Goal: Task Accomplishment & Management: Complete application form

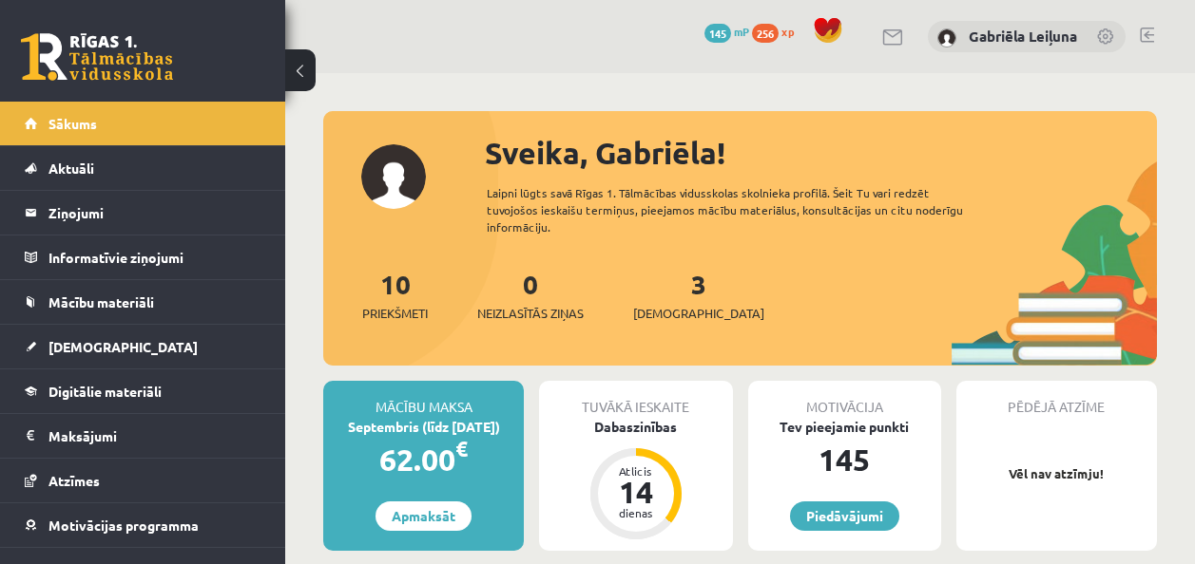
scroll to position [330, 0]
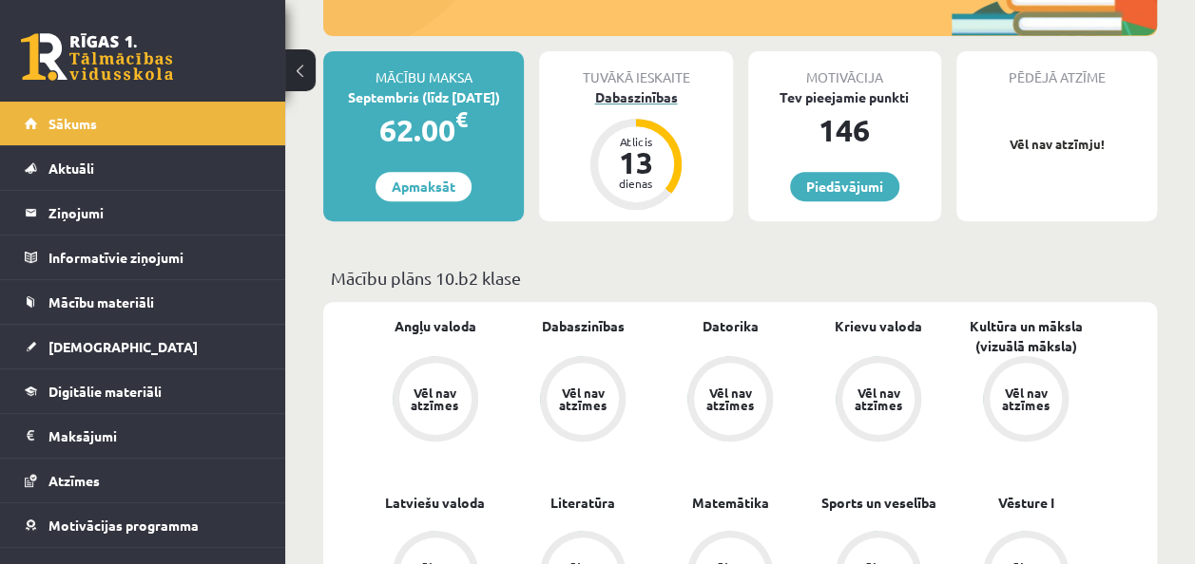
click at [647, 122] on div "Atlicis 13 dienas" at bounding box center [635, 164] width 91 height 91
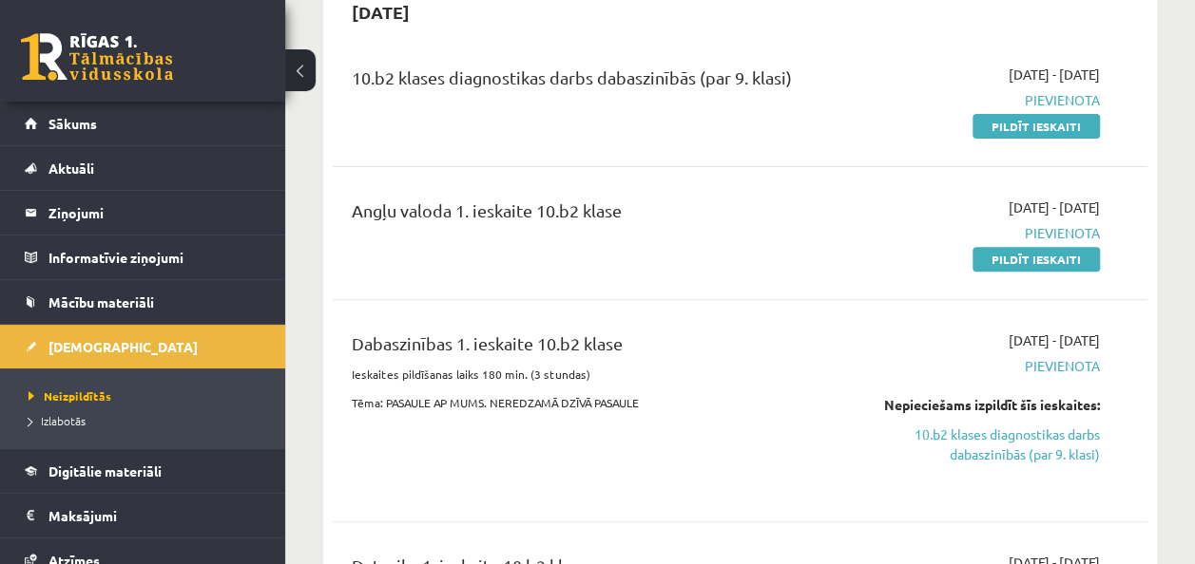
scroll to position [186, 0]
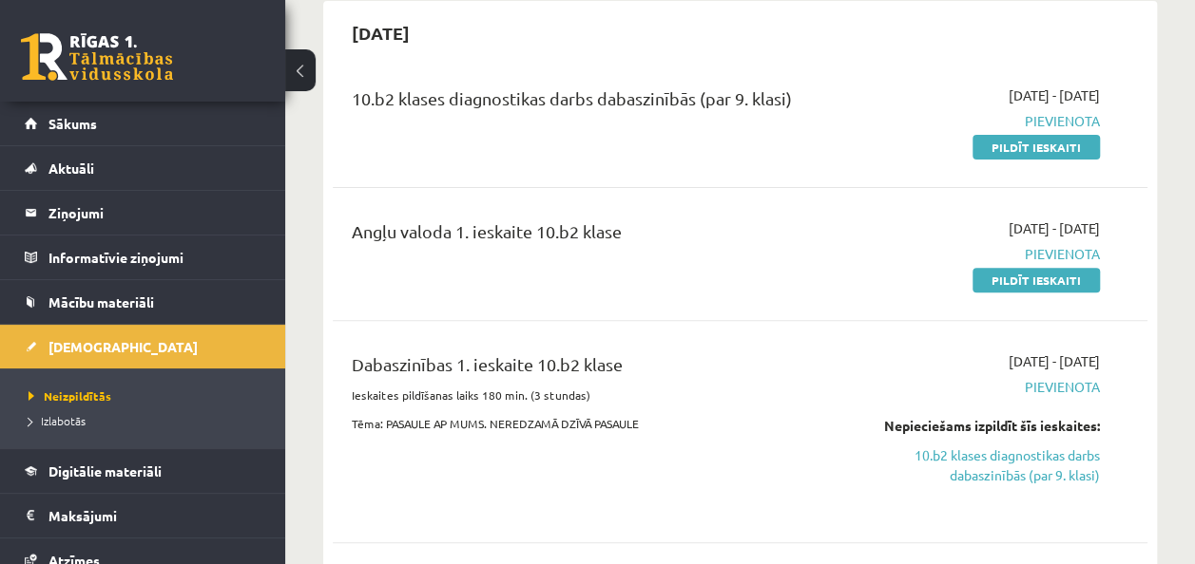
click at [1052, 162] on div "10.b2 klases diagnostikas darbs dabaszinībās (par 9. klasi) 2025-09-01 - 2025-0…" at bounding box center [740, 121] width 814 height 109
click at [1025, 155] on link "Pildīt ieskaiti" at bounding box center [1035, 147] width 127 height 25
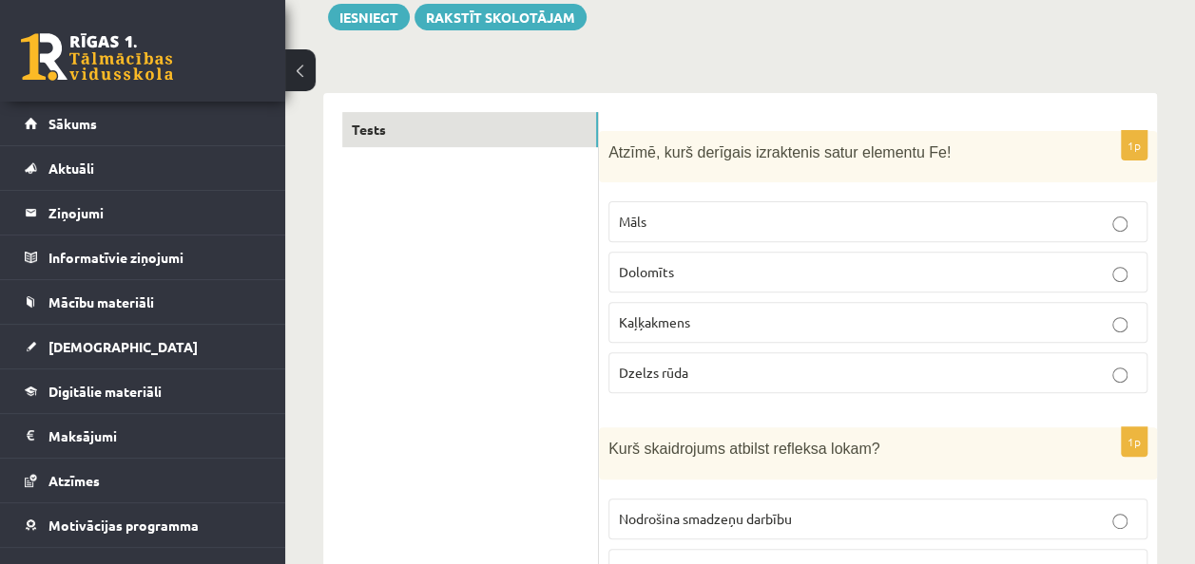
scroll to position [266, 0]
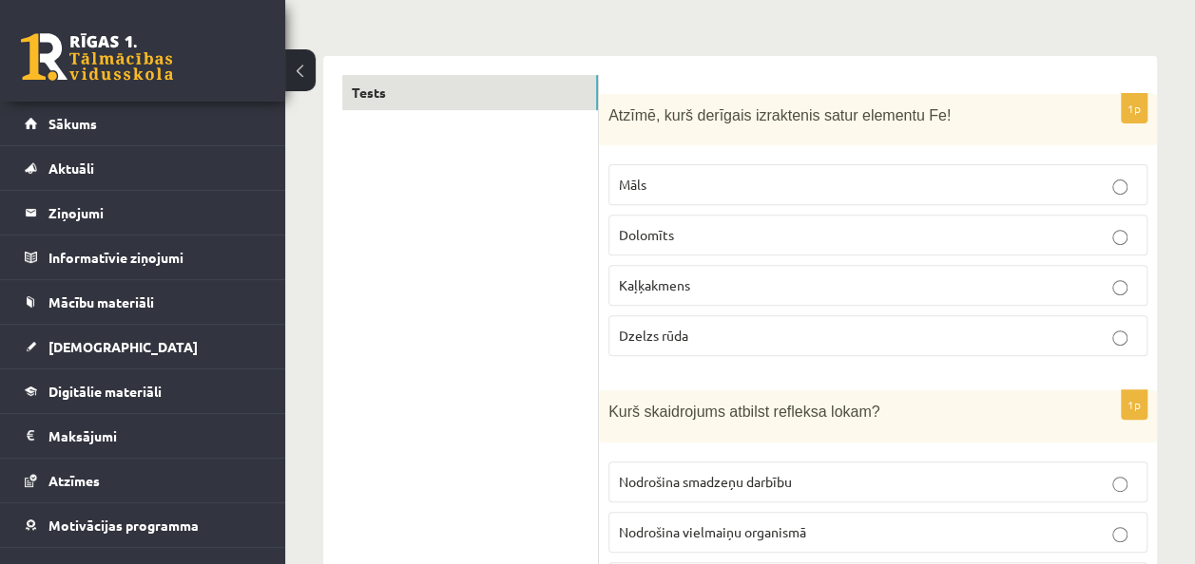
click at [699, 338] on p "Dzelzs rūda" at bounding box center [878, 336] width 518 height 20
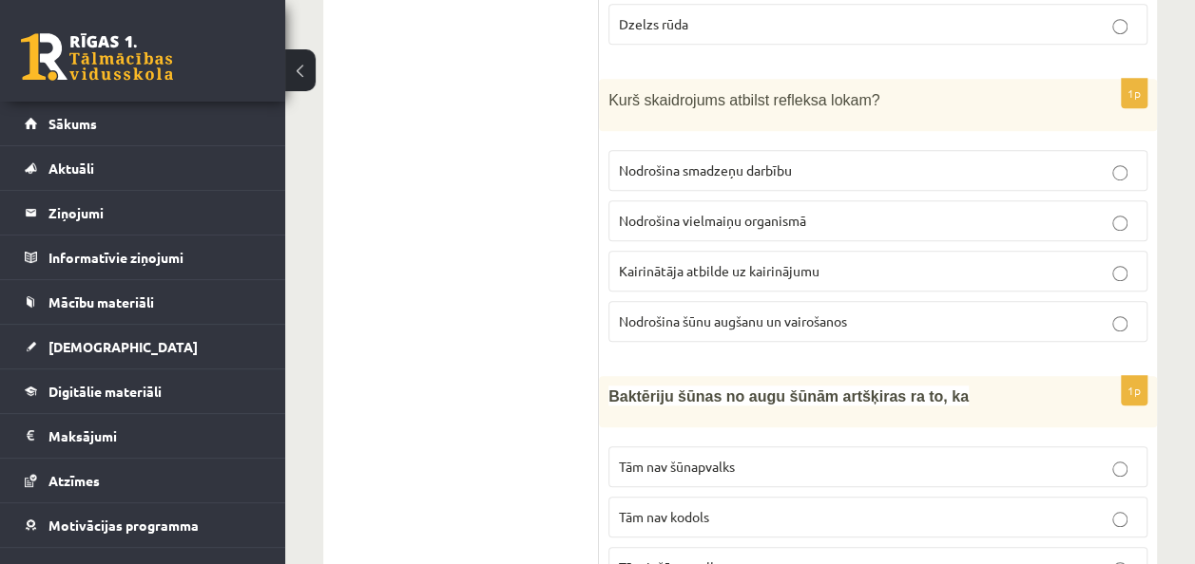
scroll to position [589, 0]
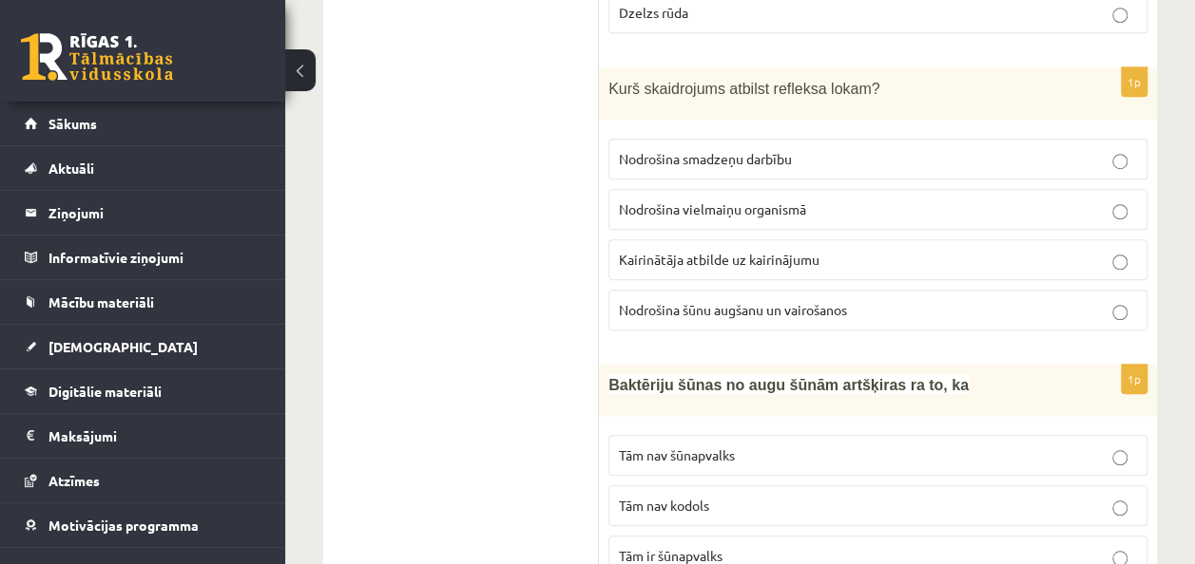
click at [955, 270] on label "Kairinātāja atbilde uz kairinājumu" at bounding box center [877, 259] width 539 height 41
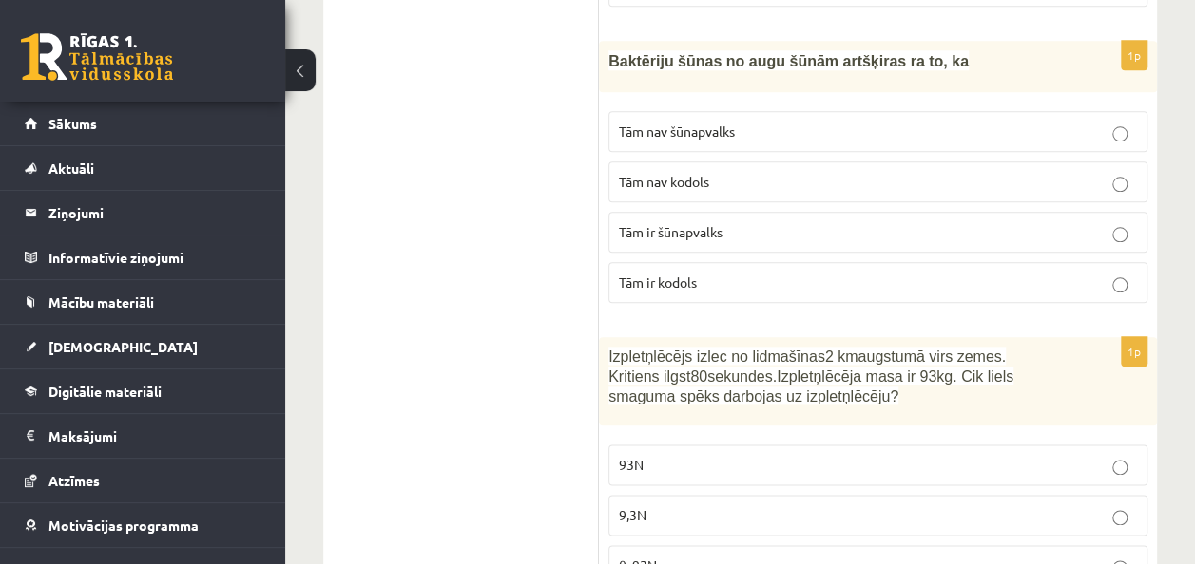
scroll to position [949, 0]
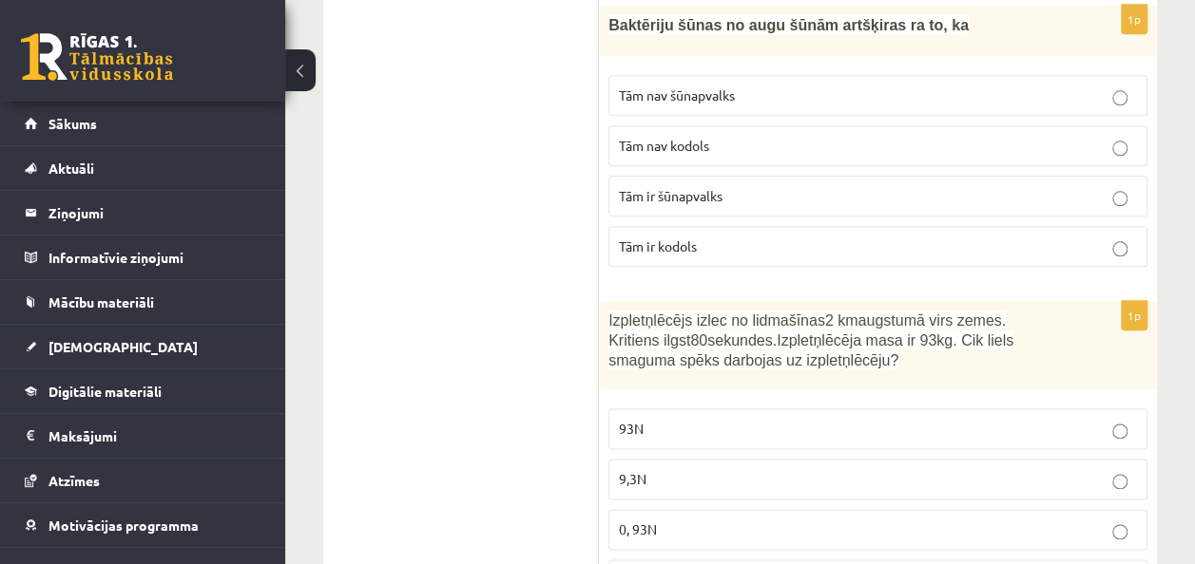
click at [1049, 44] on div "Baktēriju šūnas no augu šūnām artšķiras ra to, ka" at bounding box center [878, 30] width 558 height 51
click at [886, 139] on p "Tām nav kodols" at bounding box center [878, 146] width 518 height 20
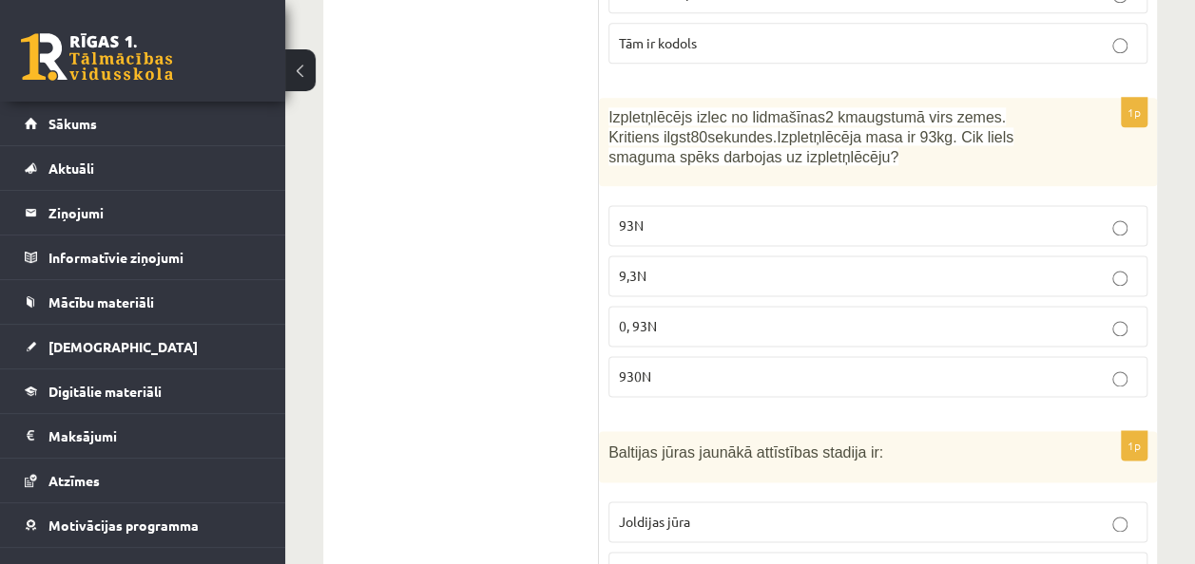
scroll to position [1165, 0]
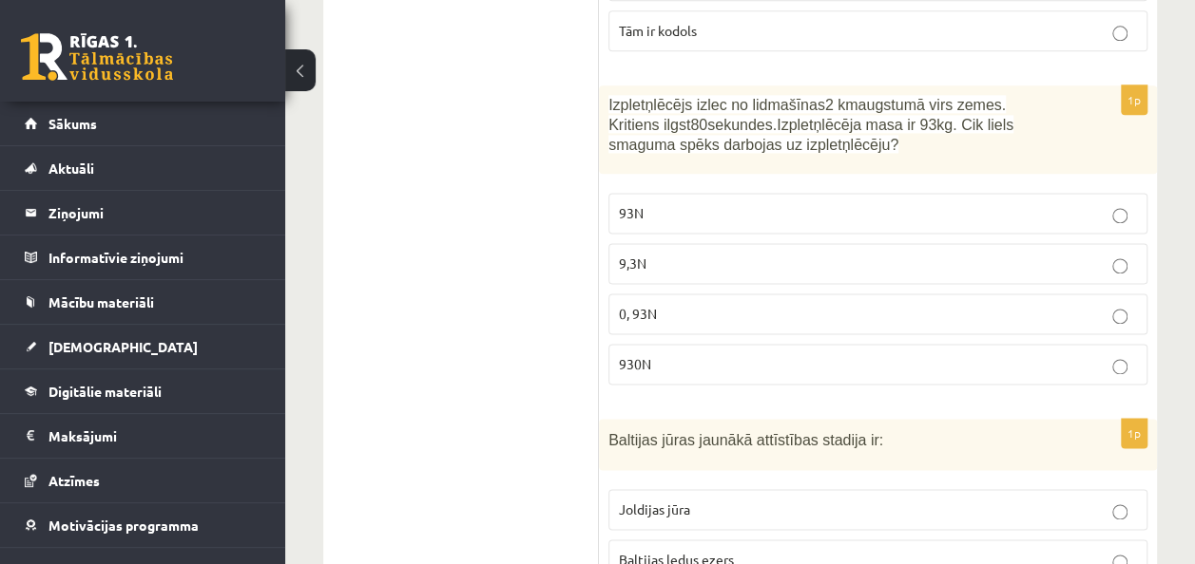
click at [700, 354] on p "930N" at bounding box center [878, 364] width 518 height 20
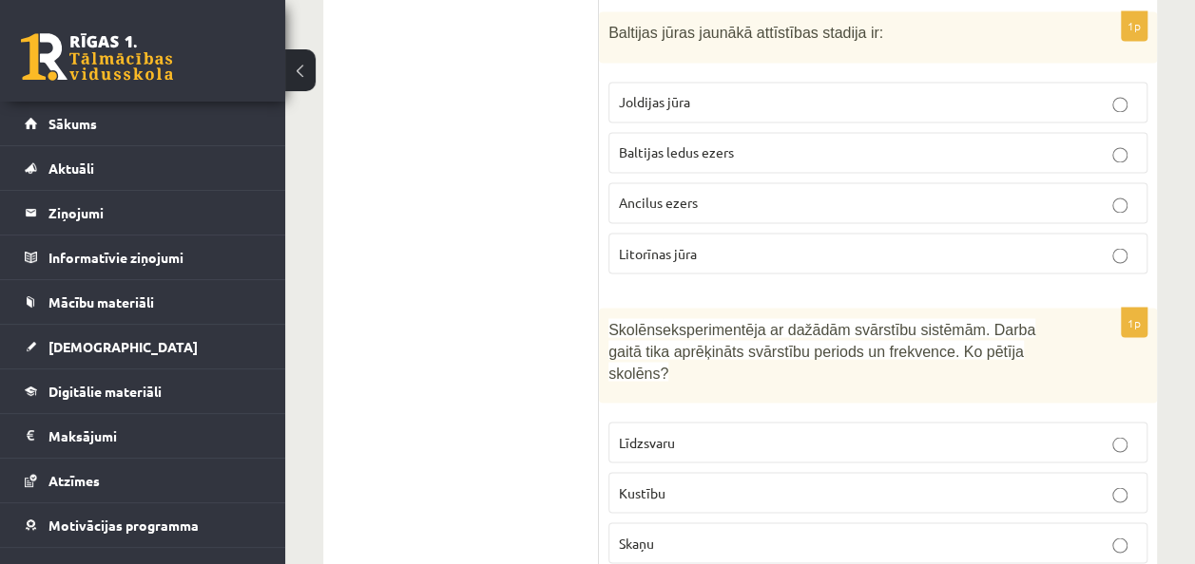
scroll to position [1513, 0]
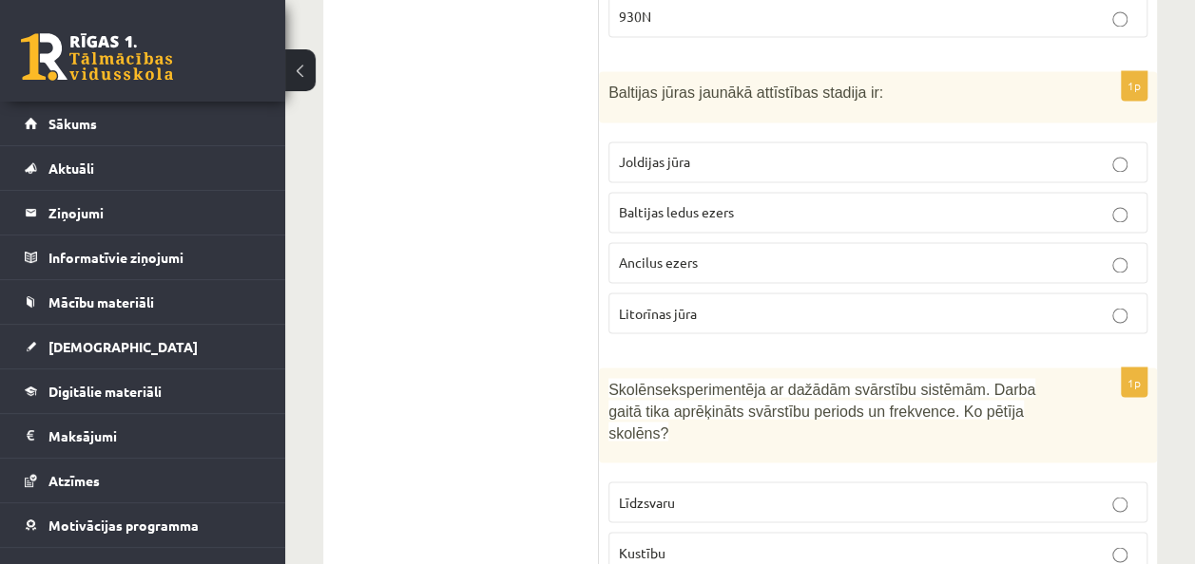
click at [893, 303] on p "Litorīnas jūra" at bounding box center [878, 313] width 518 height 20
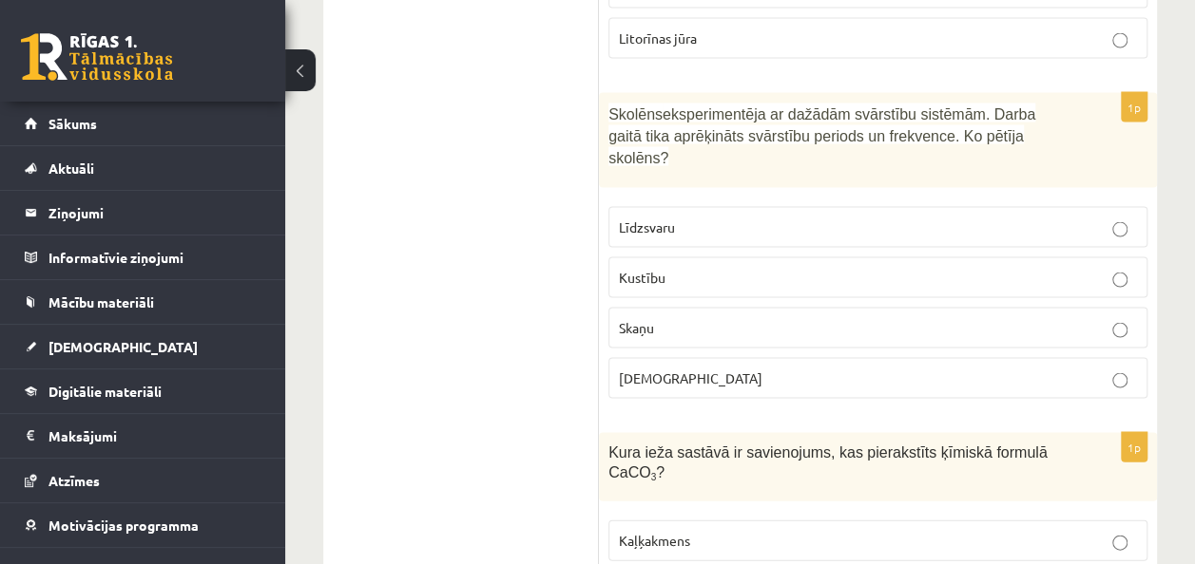
scroll to position [1825, 0]
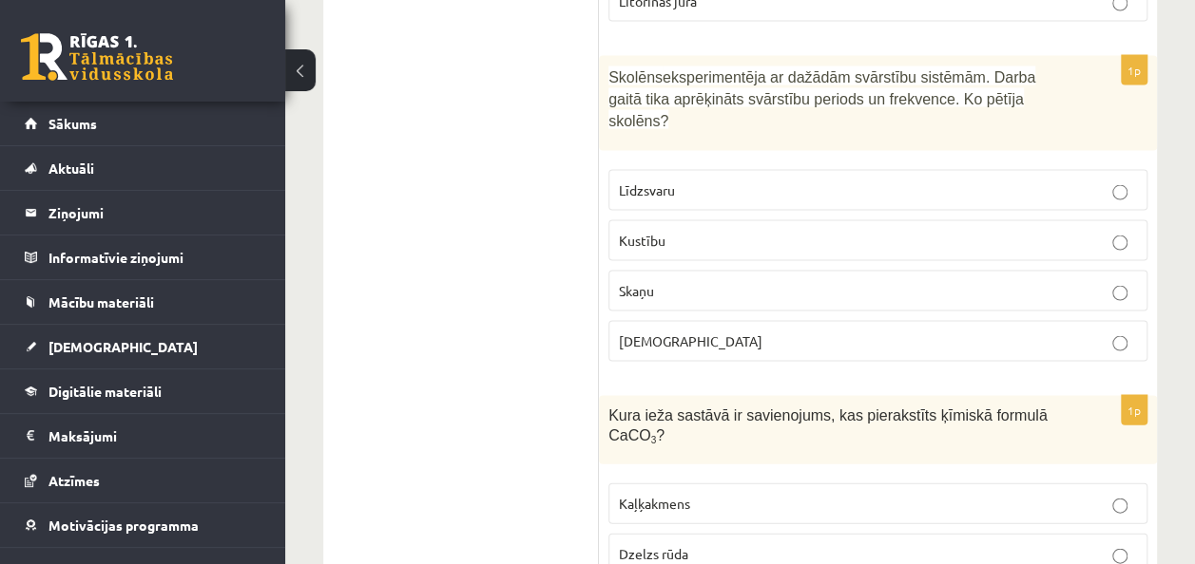
click at [677, 220] on label "Kustību" at bounding box center [877, 240] width 539 height 41
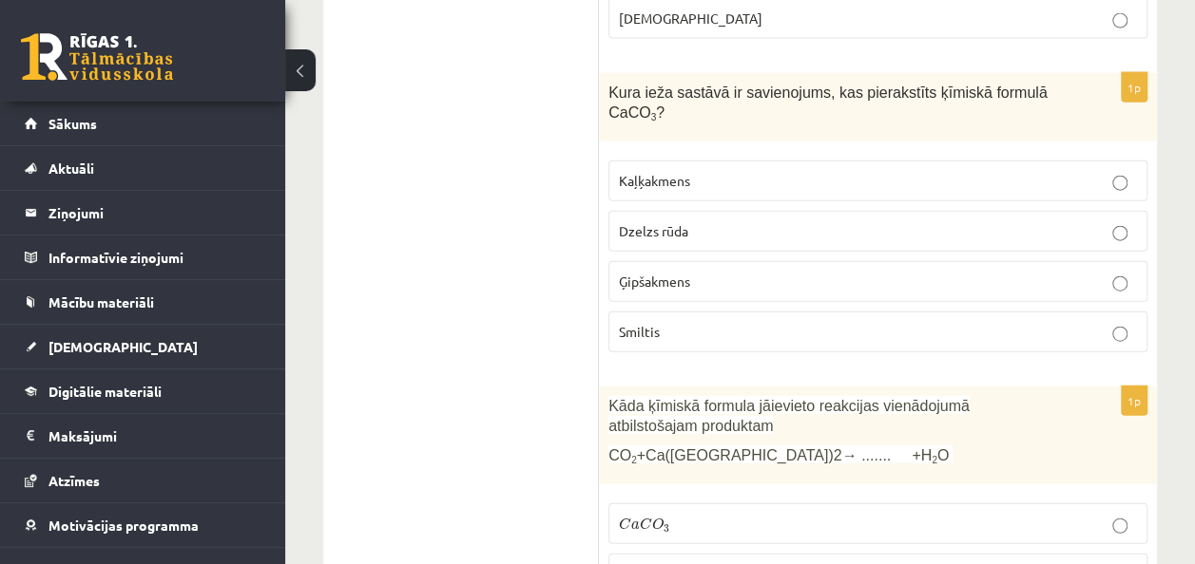
scroll to position [2160, 0]
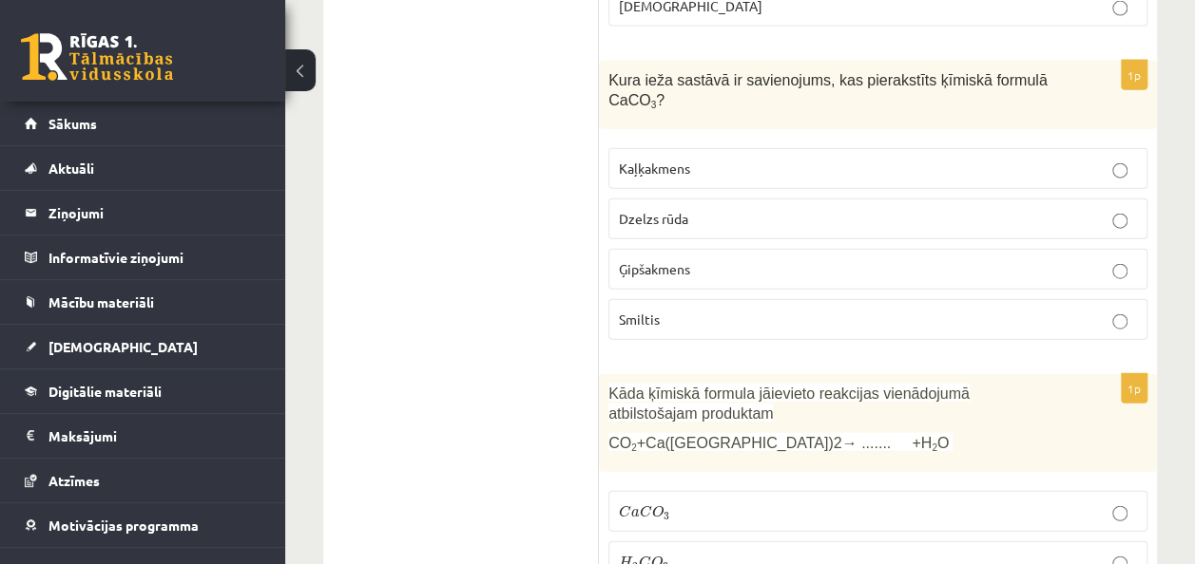
click at [870, 159] on p "Kaļķakmens" at bounding box center [878, 169] width 518 height 20
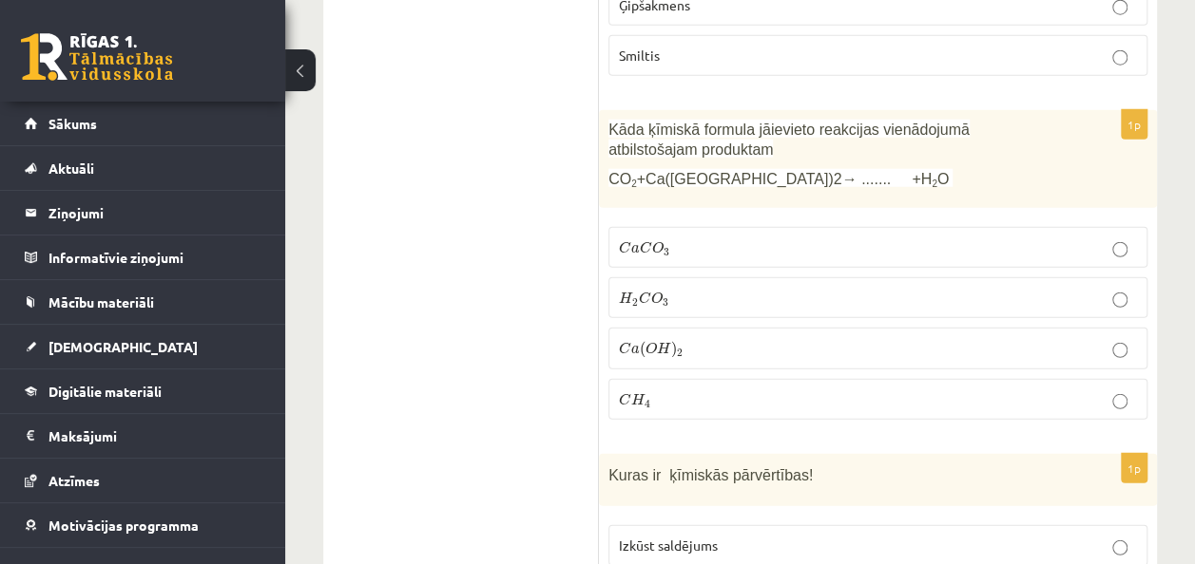
scroll to position [2495, 0]
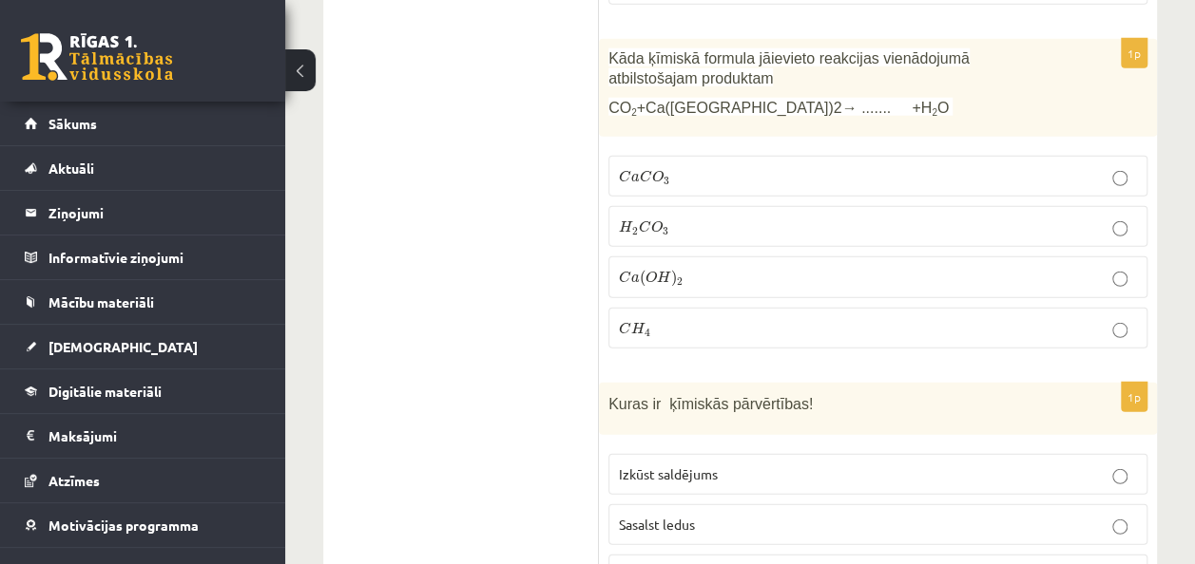
click at [863, 206] on label "H 2 C O 3 H 2 C O 3" at bounding box center [877, 226] width 539 height 41
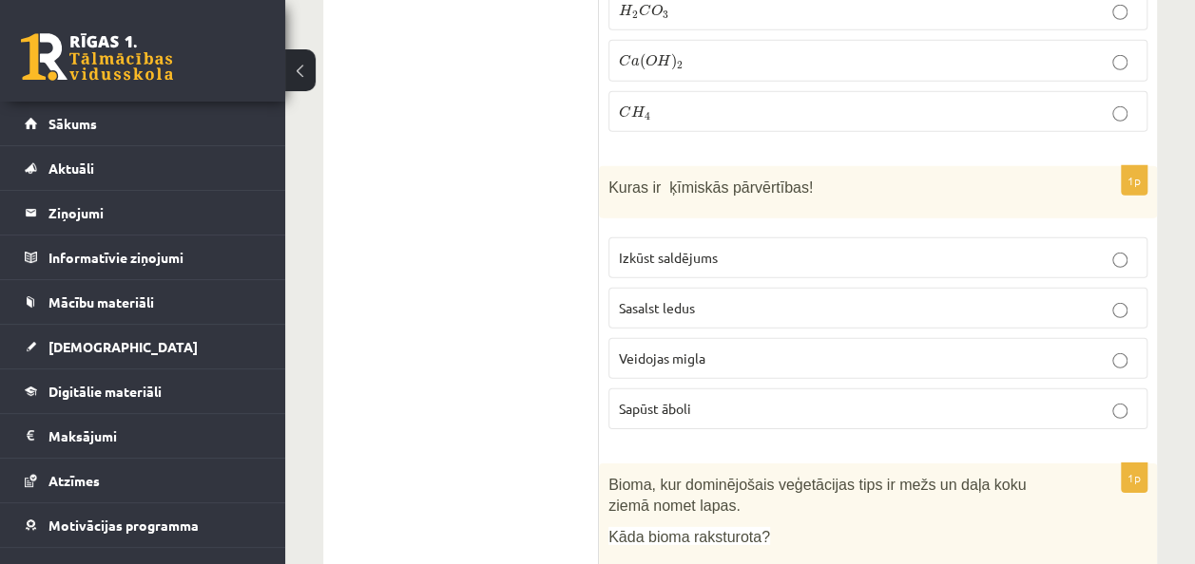
scroll to position [2724, 0]
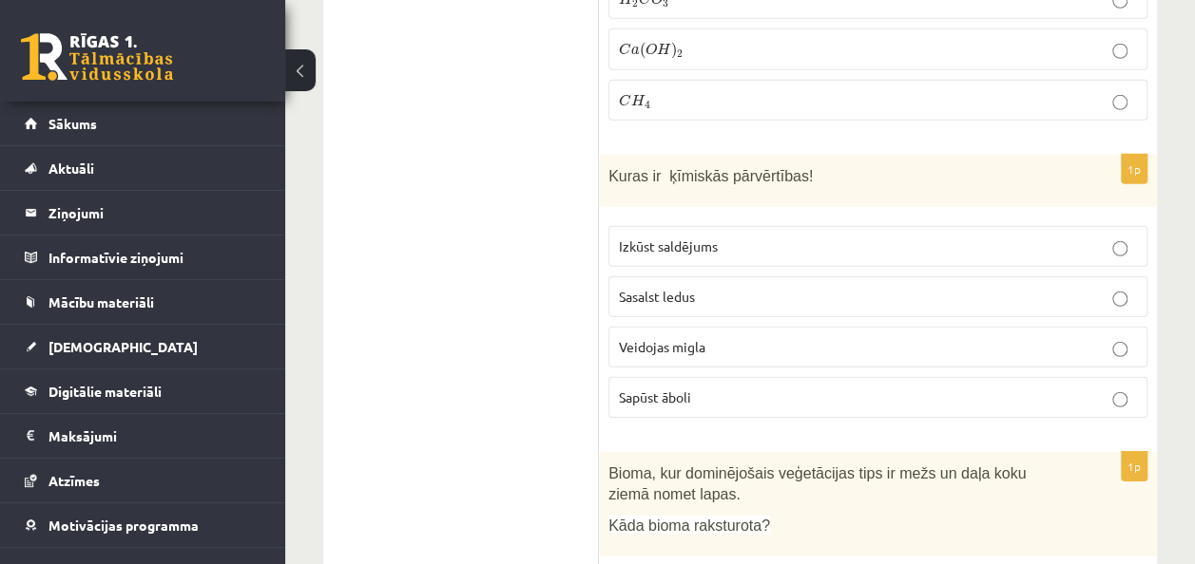
click at [739, 388] on p "Sapūst āboli" at bounding box center [878, 398] width 518 height 20
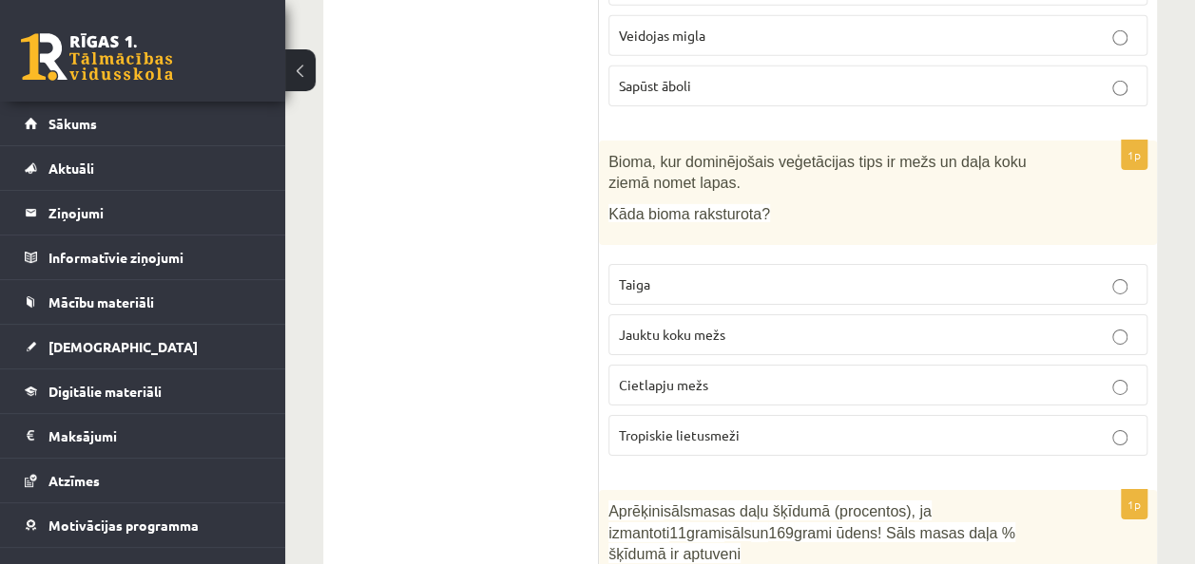
scroll to position [3024, 0]
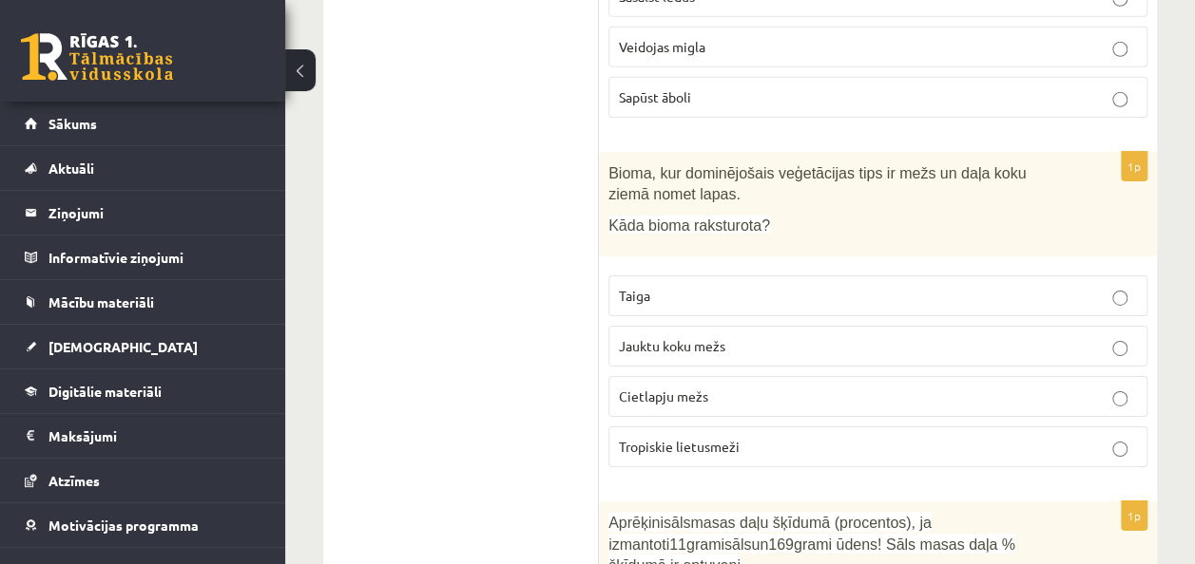
click at [708, 387] on p "Cietlapju mežs" at bounding box center [878, 397] width 518 height 20
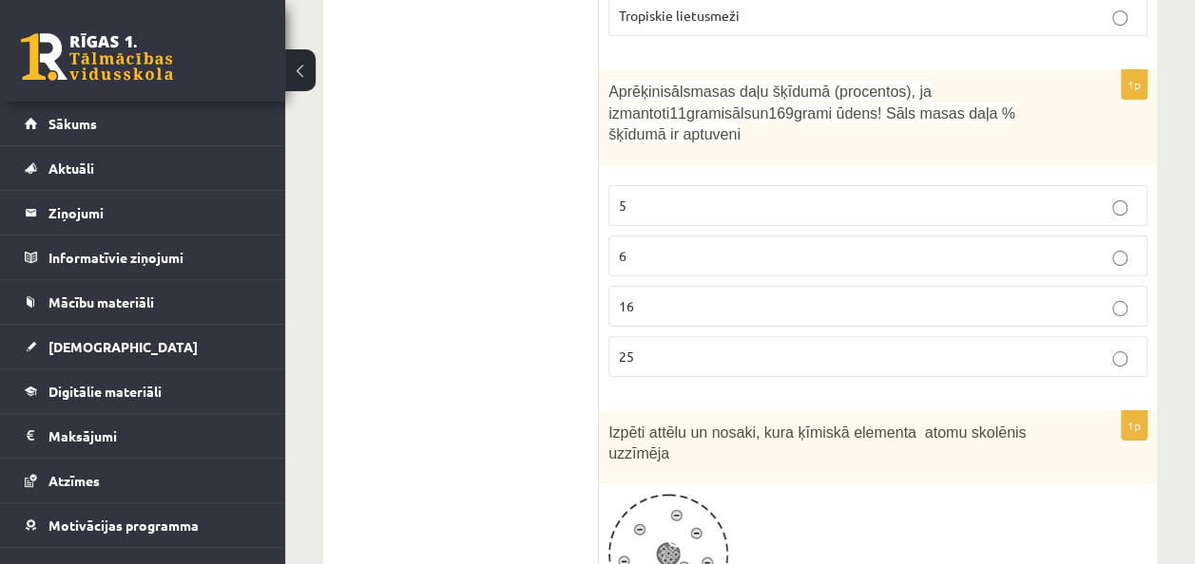
scroll to position [3467, 0]
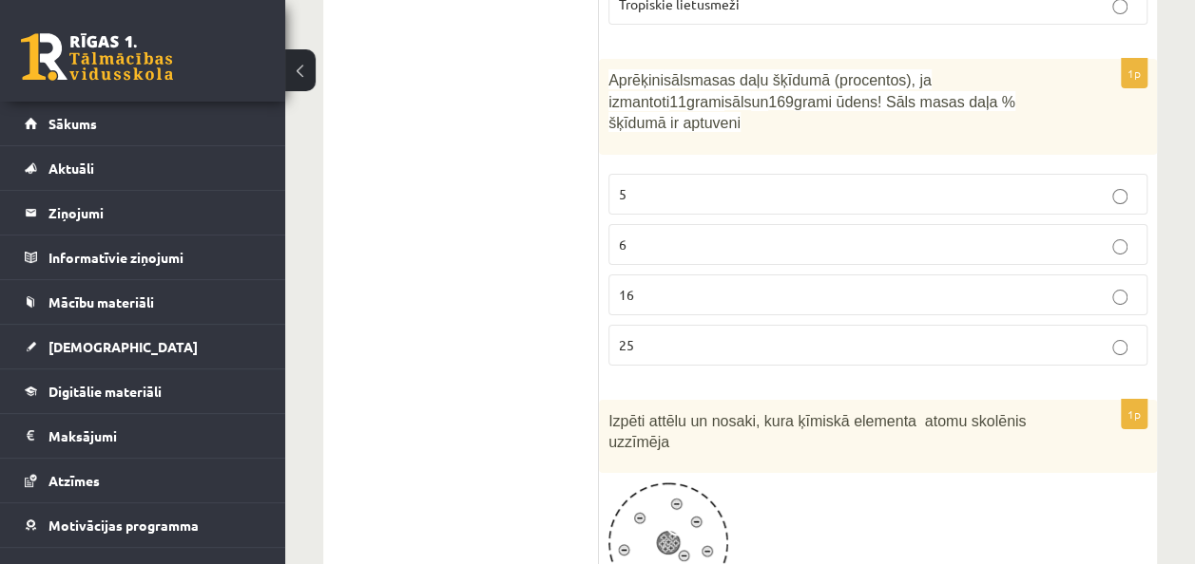
click at [1037, 235] on p "6" at bounding box center [878, 245] width 518 height 20
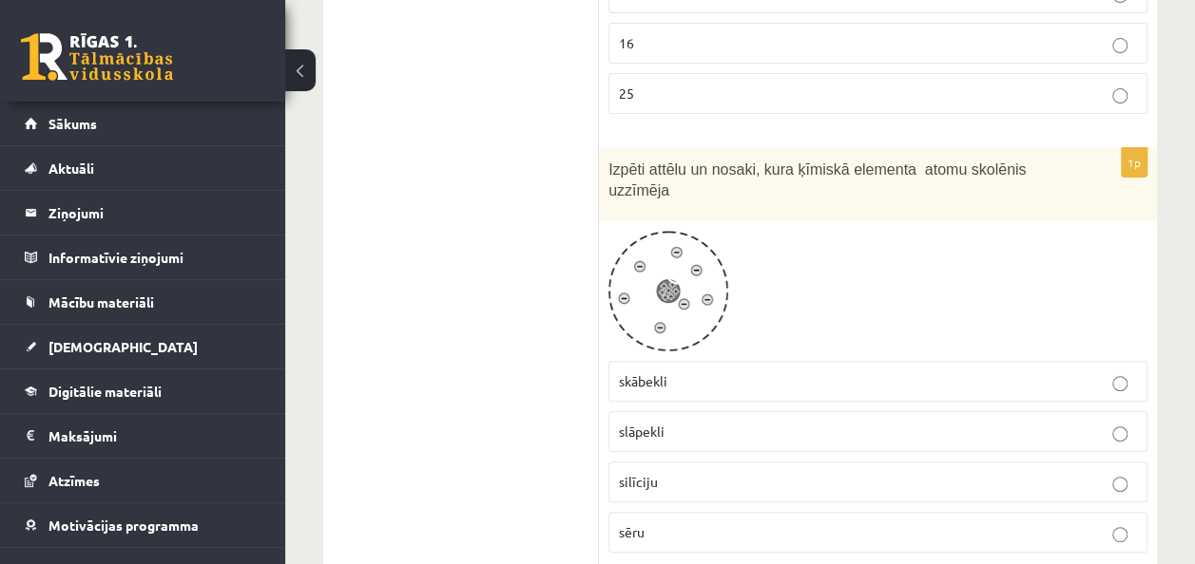
scroll to position [3851, 0]
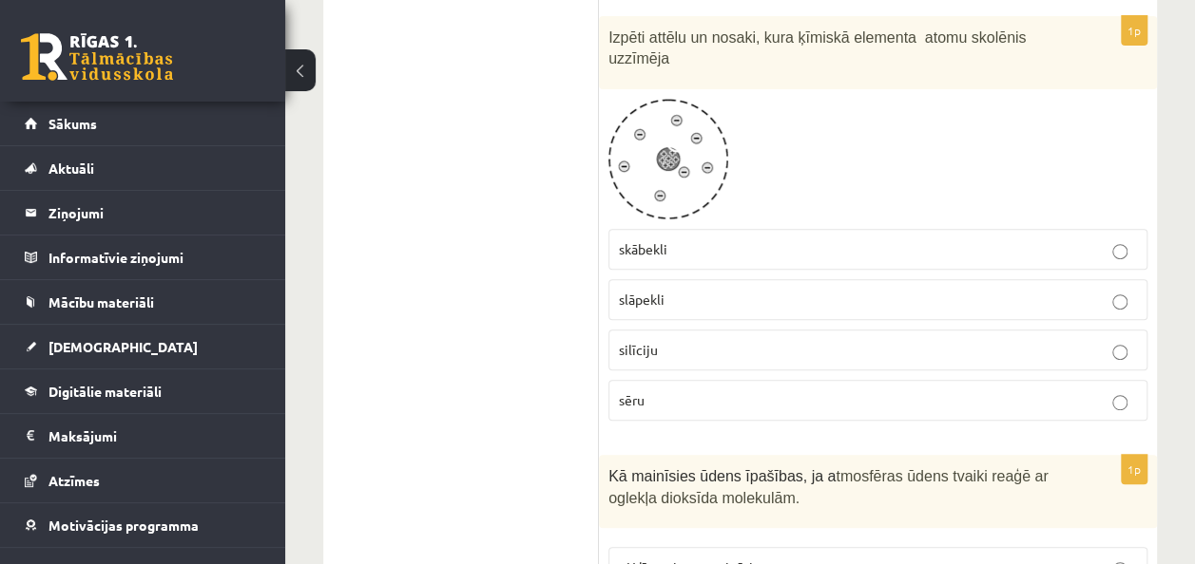
click at [1060, 340] on p "silīciju" at bounding box center [878, 350] width 518 height 20
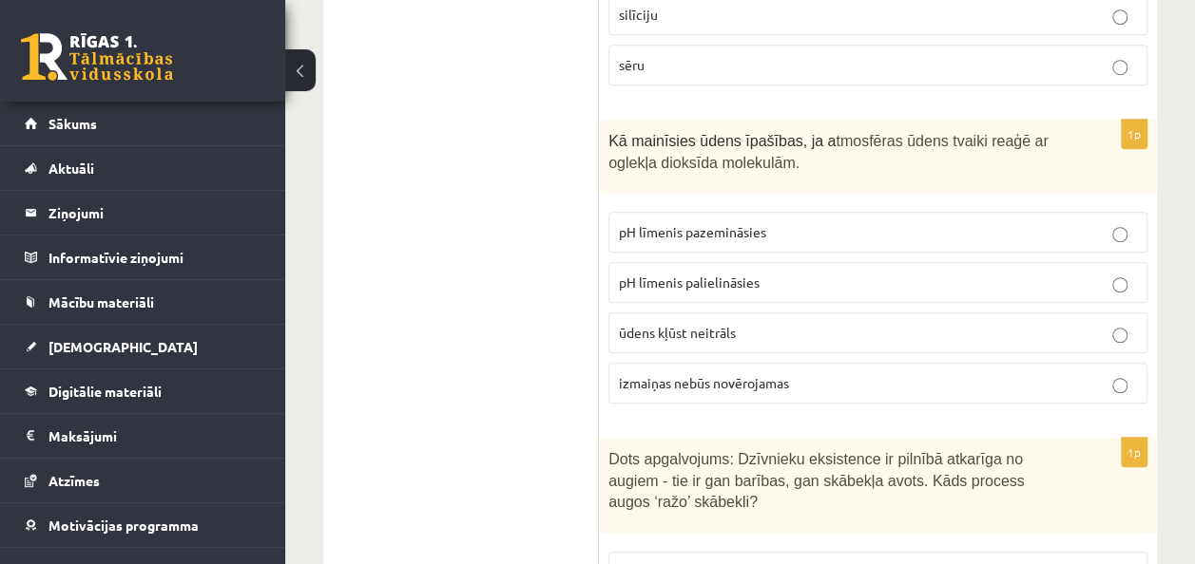
scroll to position [4175, 0]
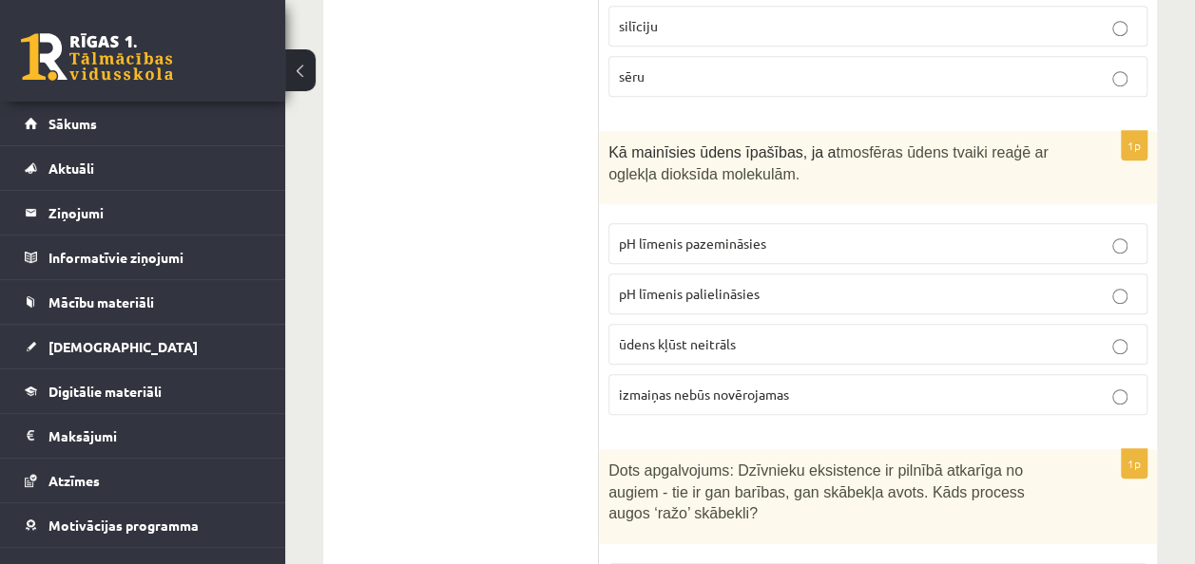
click at [1014, 284] on p "pH līmenis palielināsies" at bounding box center [878, 294] width 518 height 20
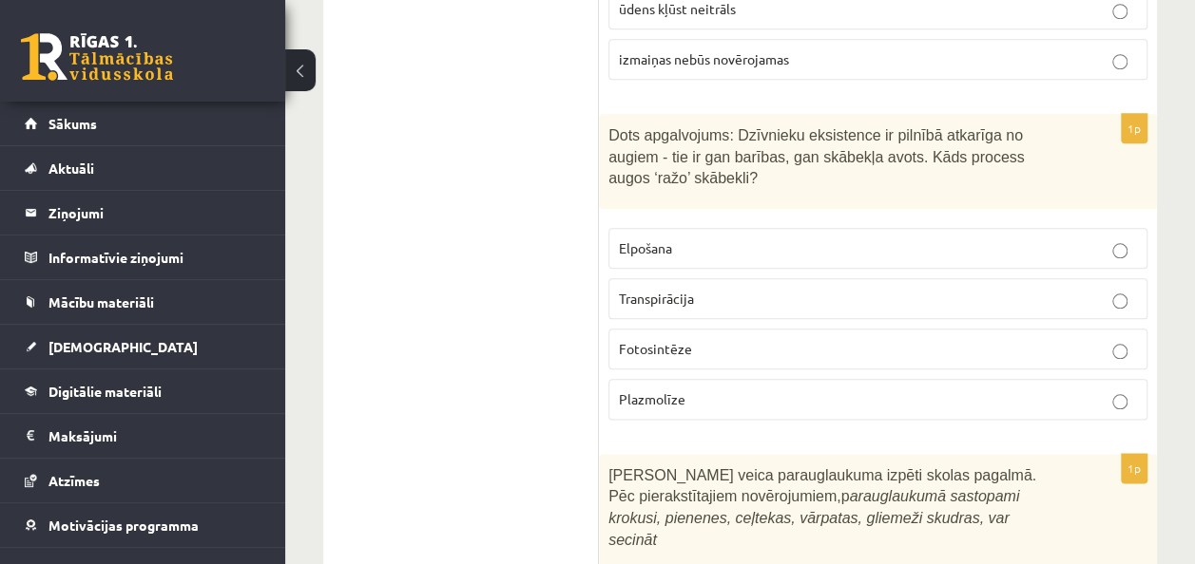
scroll to position [4521, 0]
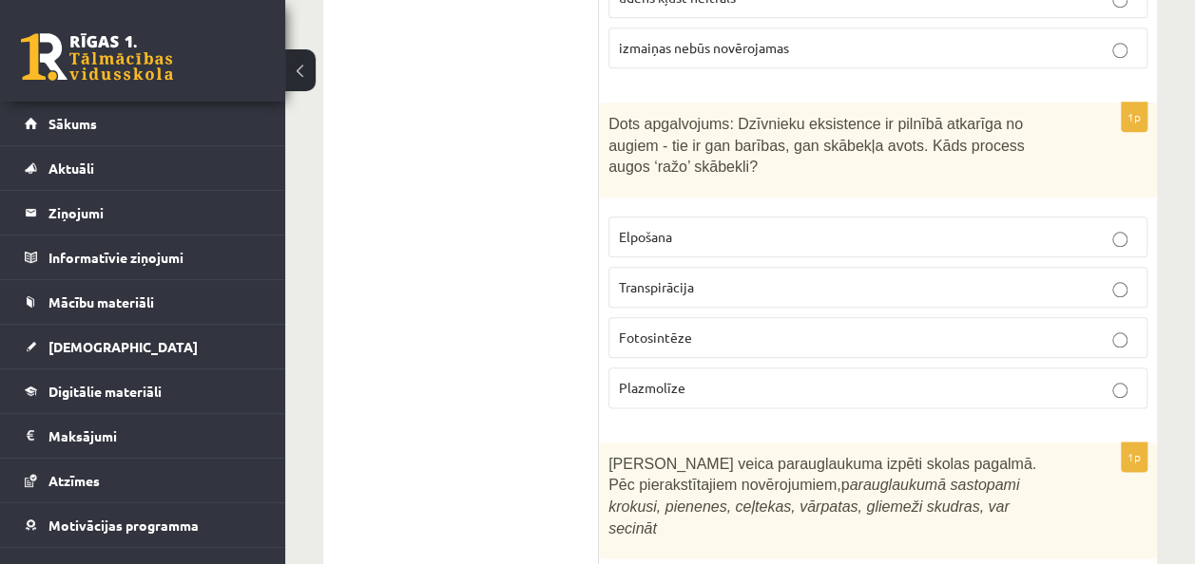
click at [984, 277] on p "Transpirācija" at bounding box center [878, 287] width 518 height 20
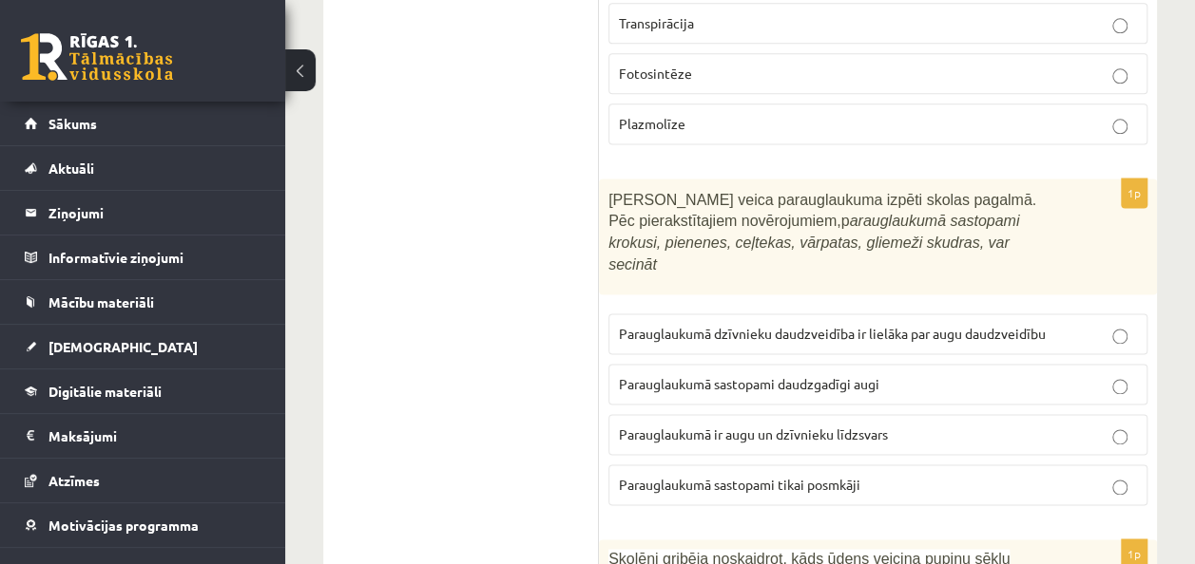
scroll to position [4822, 0]
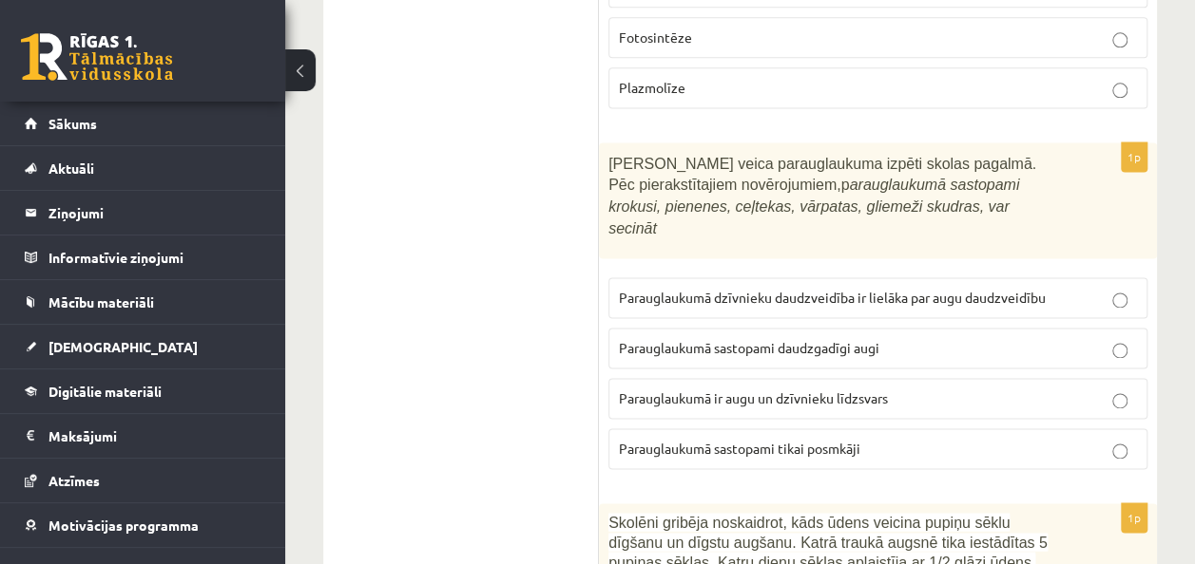
click at [878, 338] on p "Parauglaukumā sastopami daudzgadīgi augi" at bounding box center [878, 348] width 518 height 20
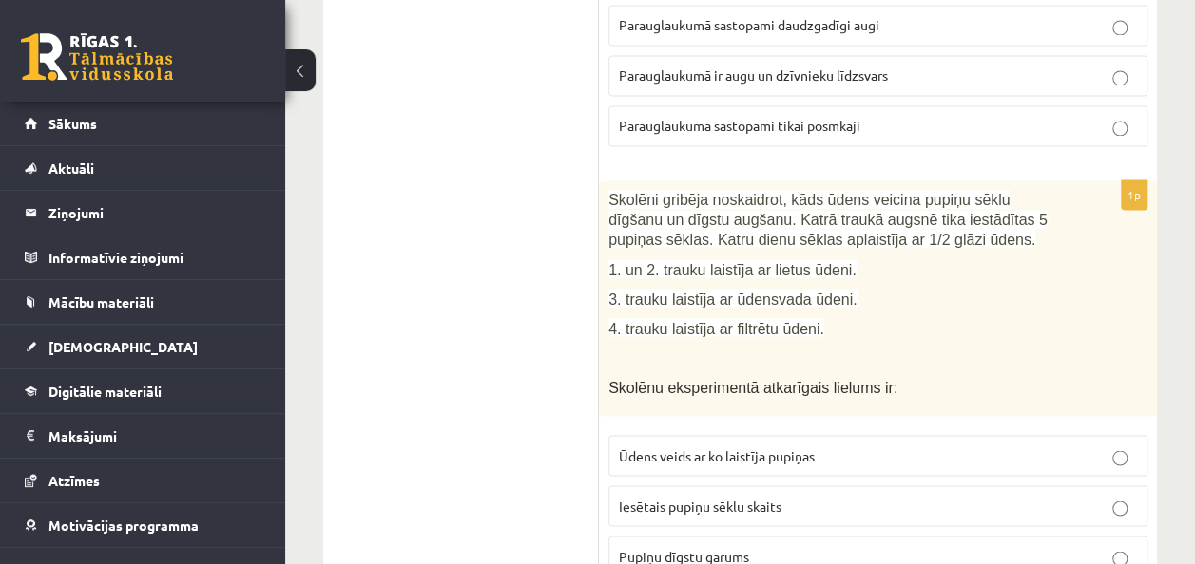
scroll to position [5157, 0]
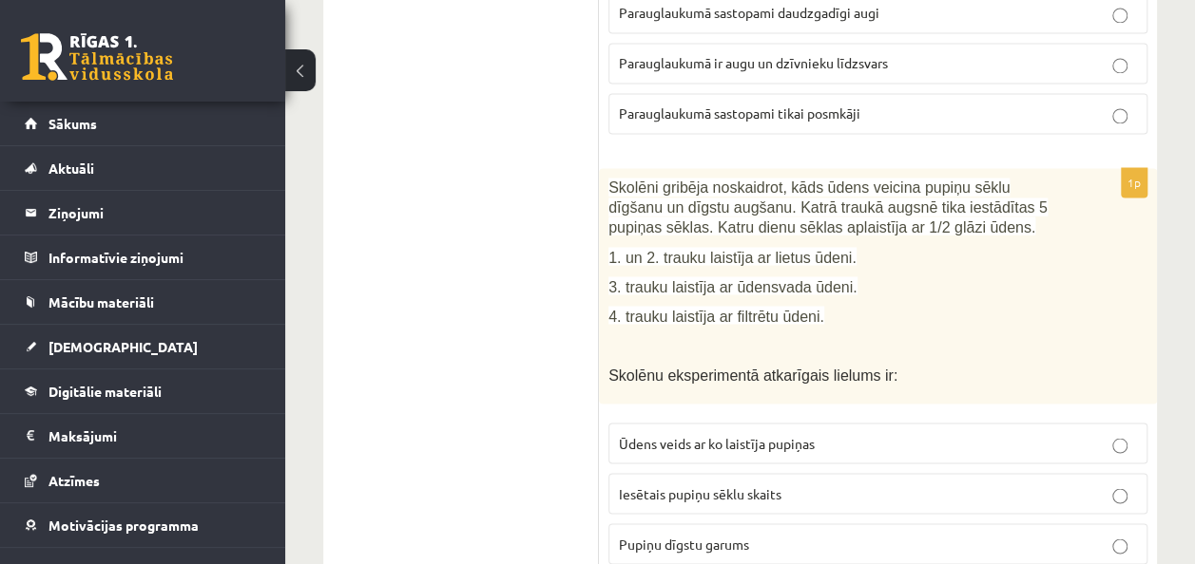
click at [858, 433] on p "Ūdens veids ar ko laistīja pupiņas" at bounding box center [878, 443] width 518 height 20
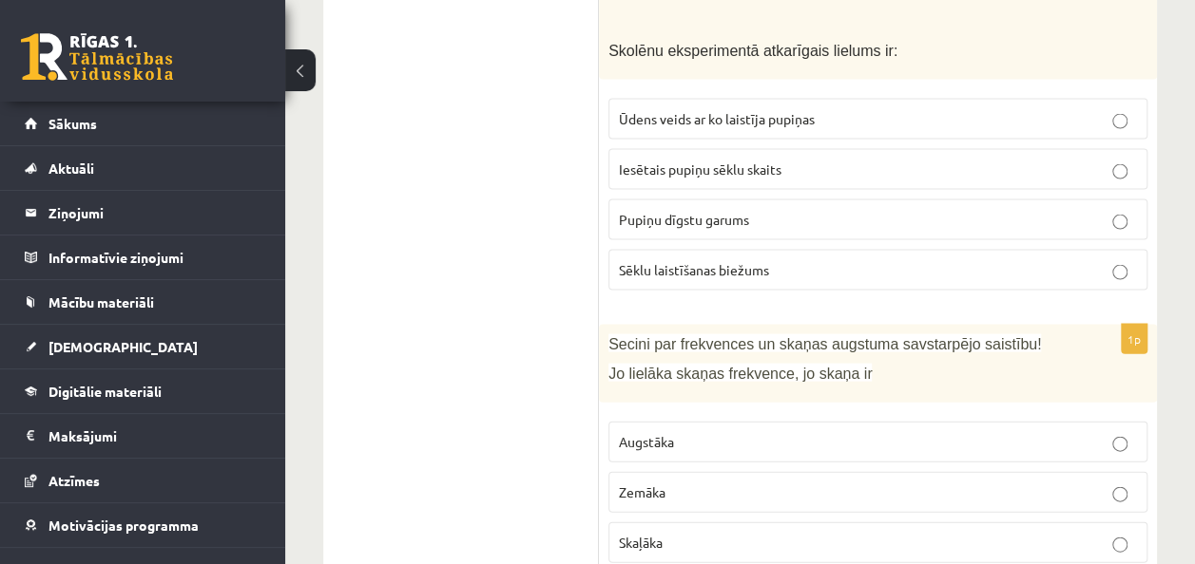
scroll to position [5541, 0]
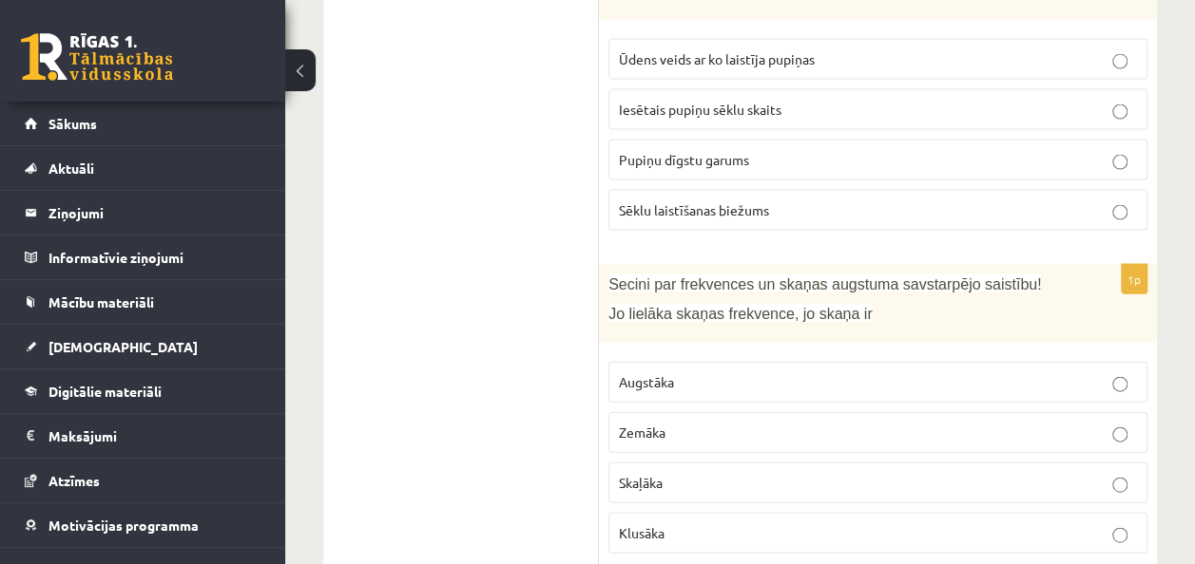
click at [722, 373] on p "Augstāka" at bounding box center [878, 383] width 518 height 20
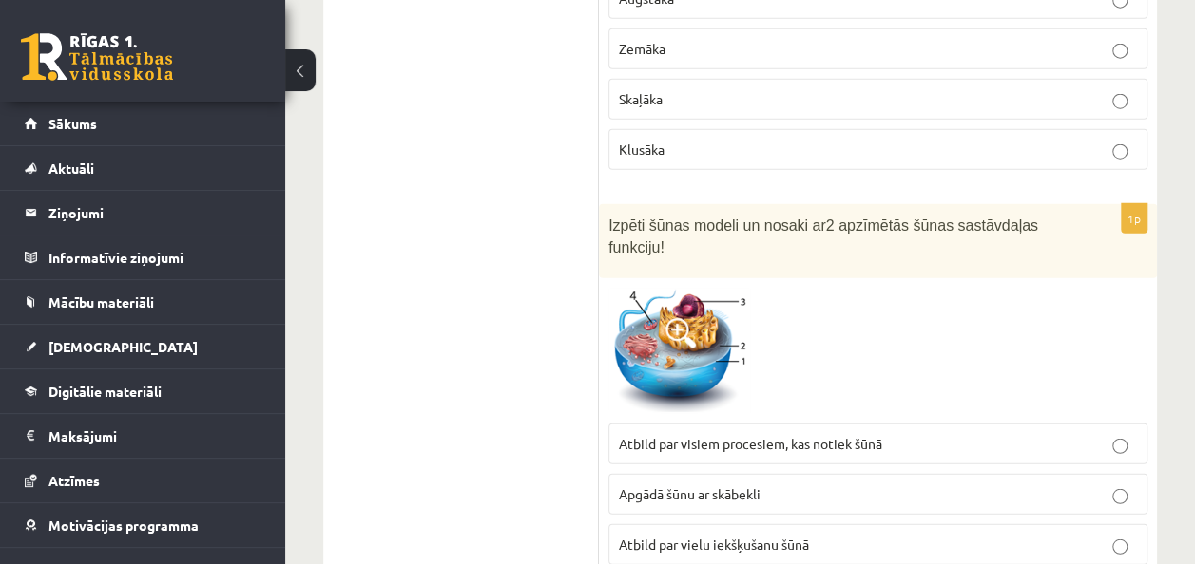
scroll to position [5937, 0]
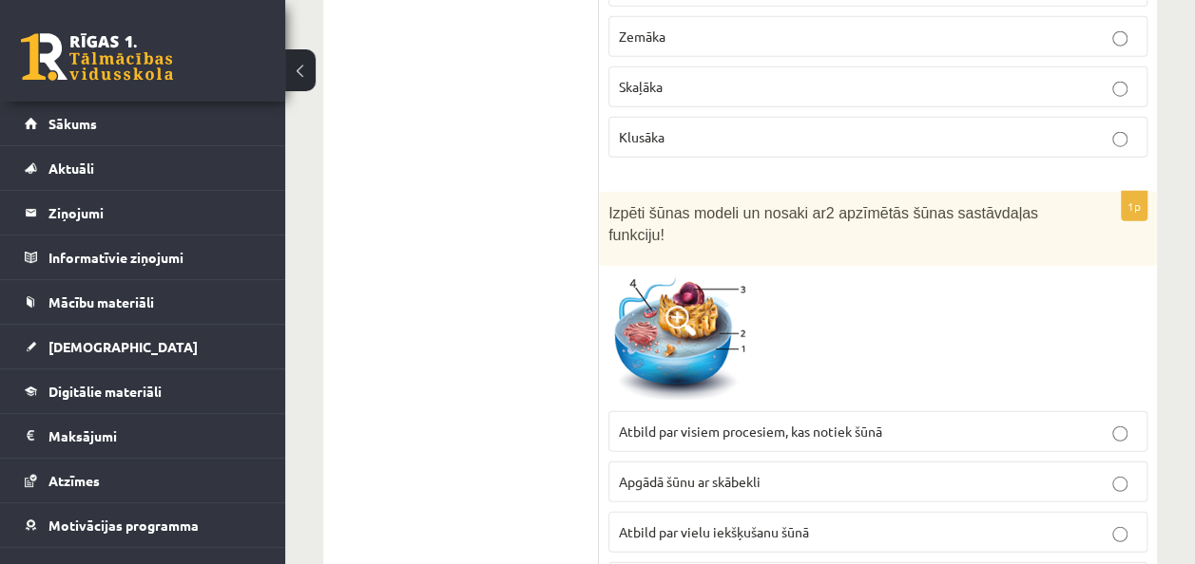
click at [800, 411] on label "Atbild par visiem procesiem, kas notiek šūnā" at bounding box center [877, 431] width 539 height 41
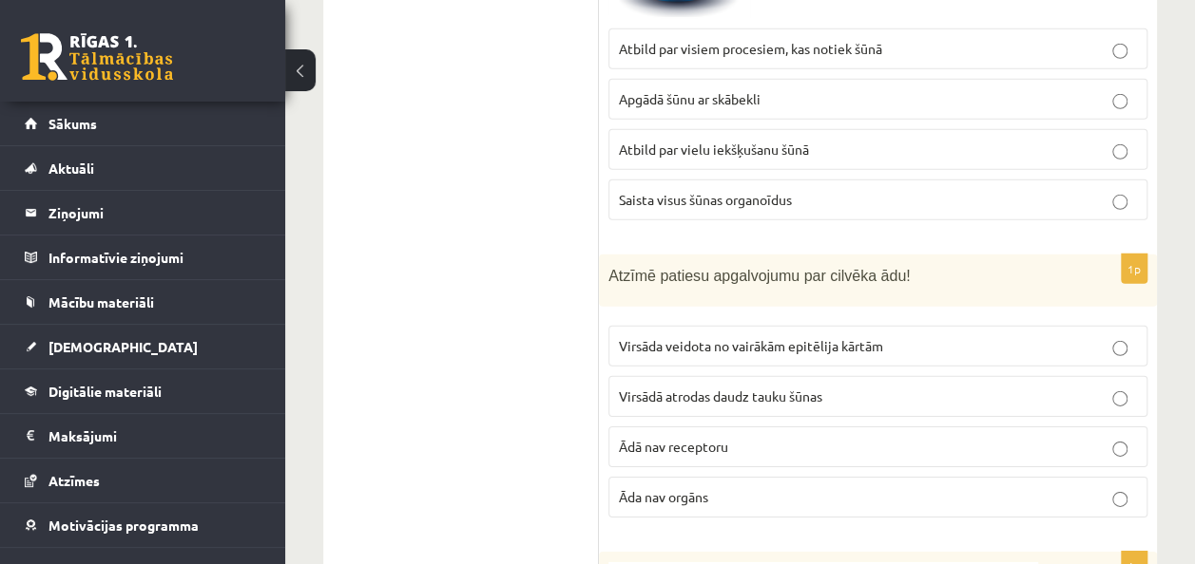
scroll to position [6284, 0]
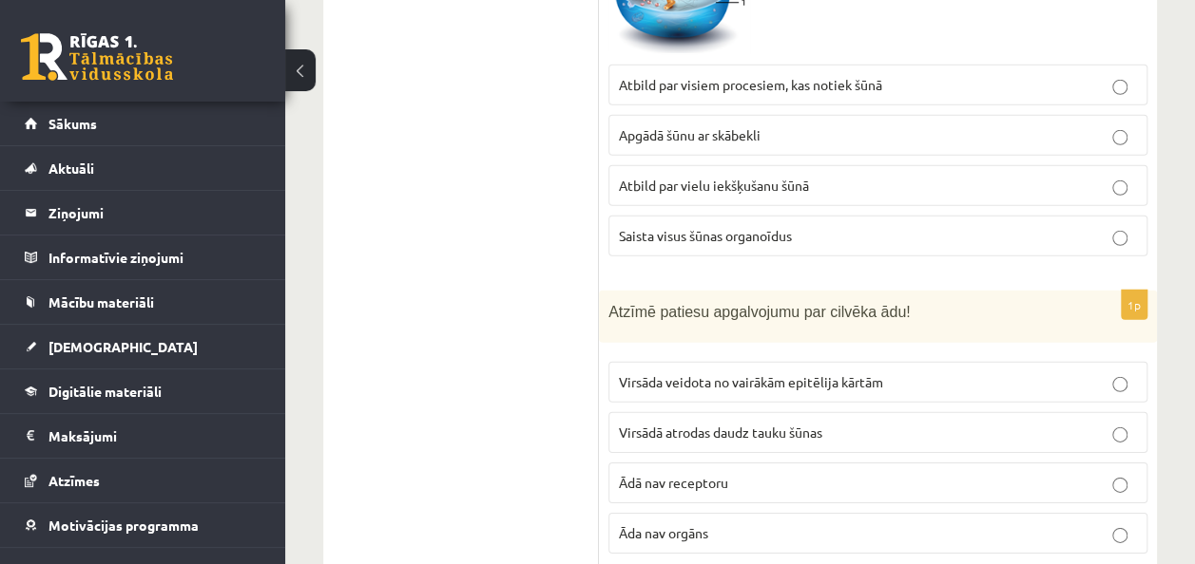
click at [798, 373] on span "Virsāda veidota no vairākām epitēlija kārtām" at bounding box center [751, 381] width 264 height 17
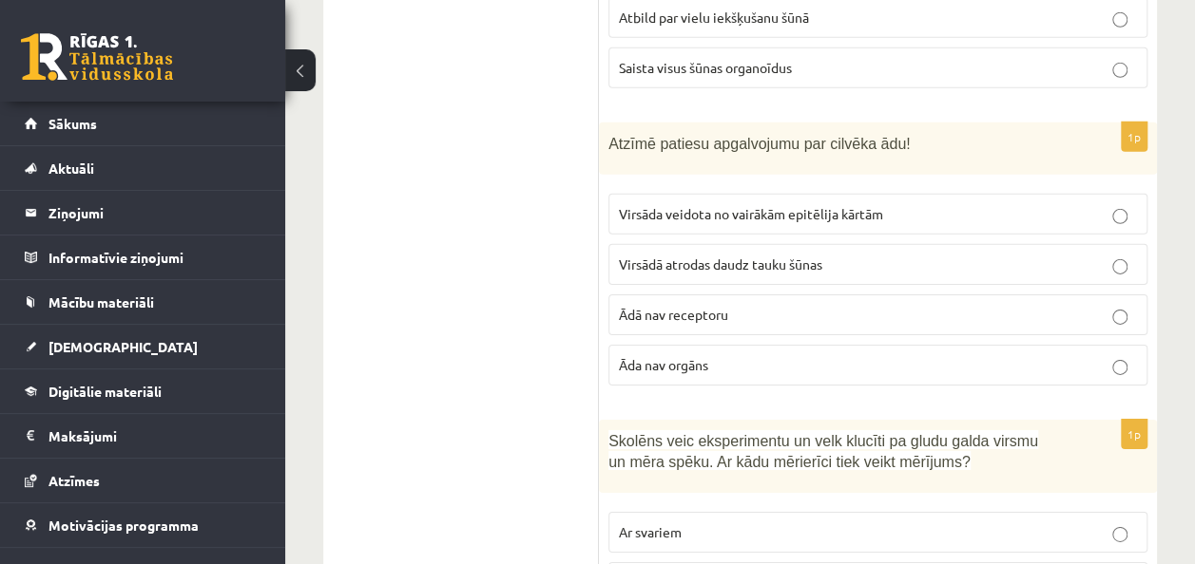
scroll to position [6620, 0]
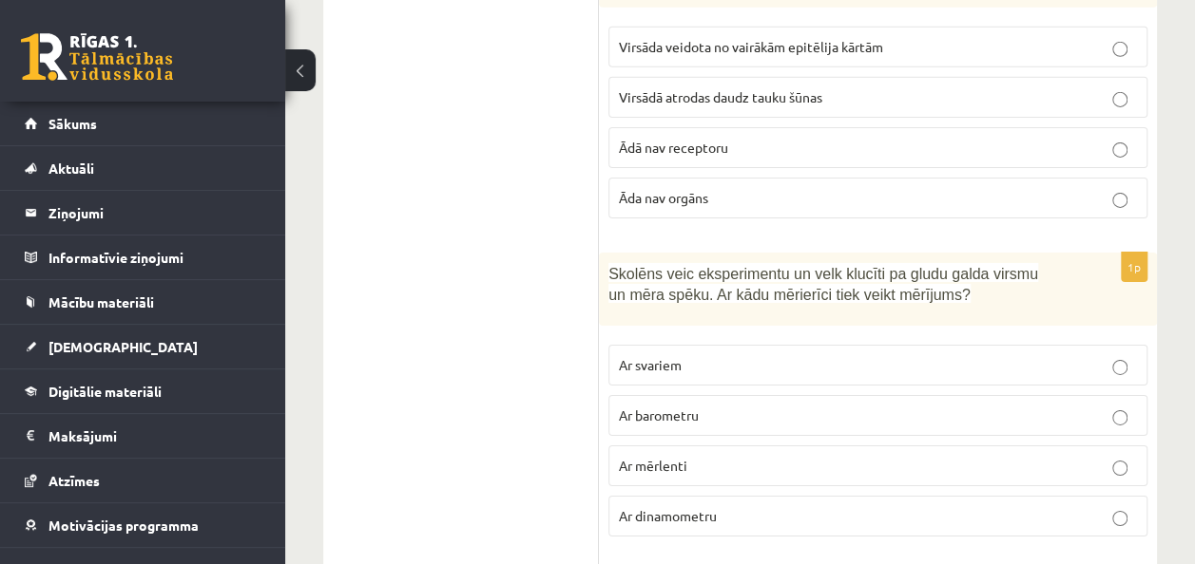
click at [1049, 446] on label "Ar mērlenti" at bounding box center [877, 466] width 539 height 41
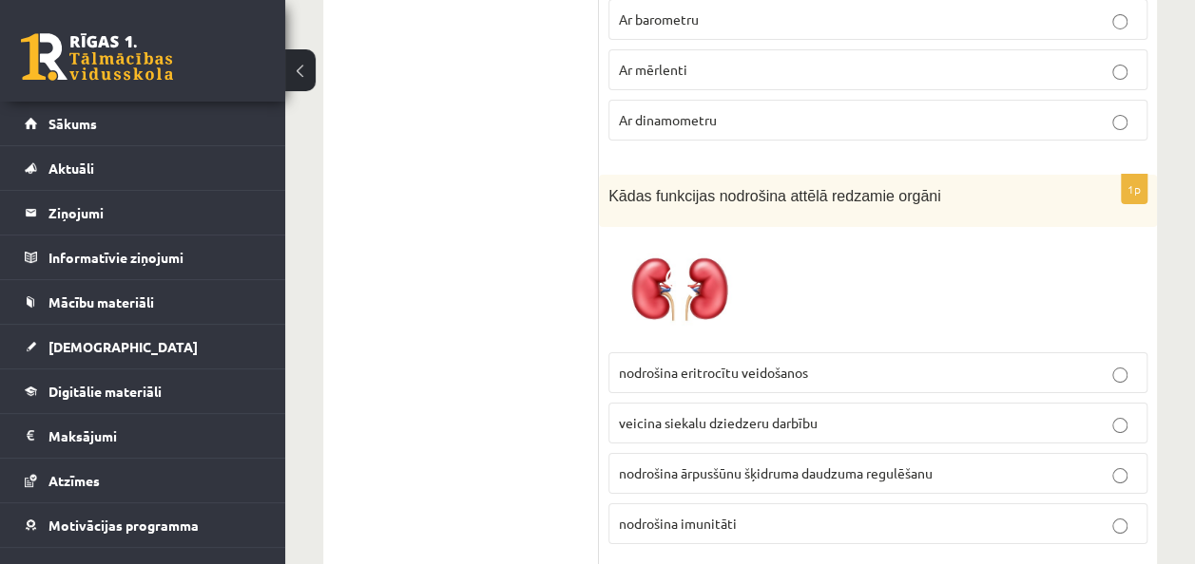
scroll to position [7028, 0]
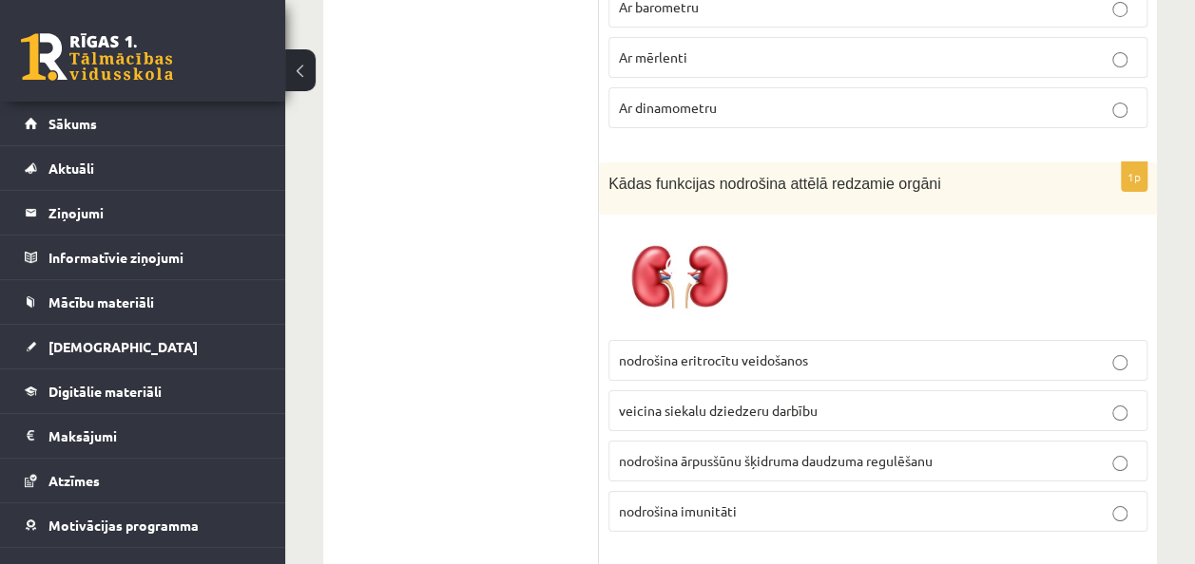
click at [1096, 391] on label "veicina siekalu dziedzeru darbību" at bounding box center [877, 411] width 539 height 41
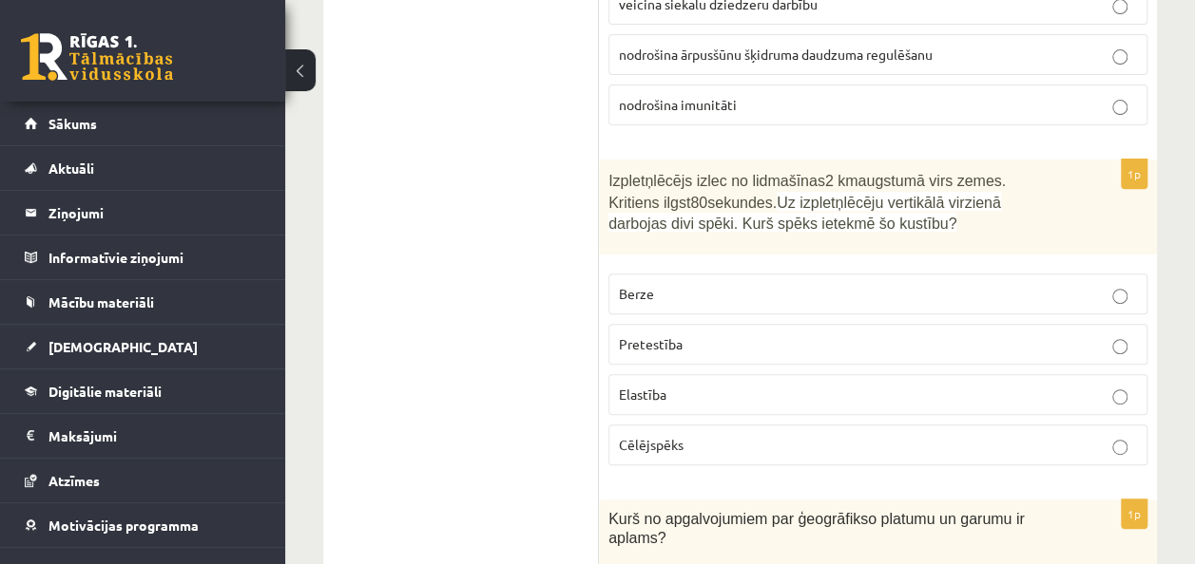
scroll to position [7447, 0]
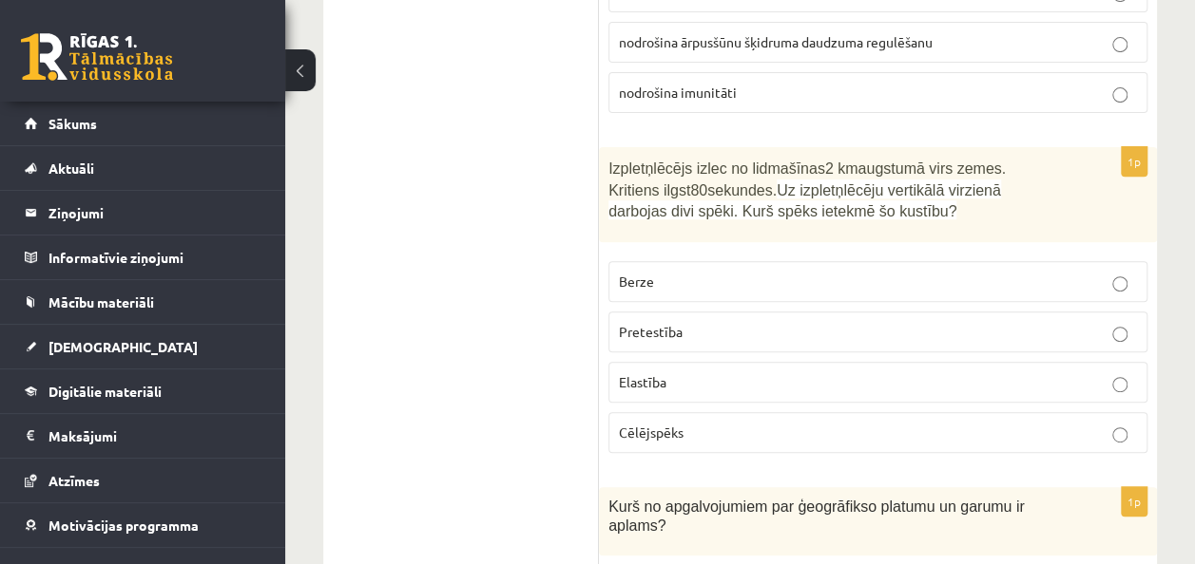
click at [983, 322] on p "Pretestība" at bounding box center [878, 332] width 518 height 20
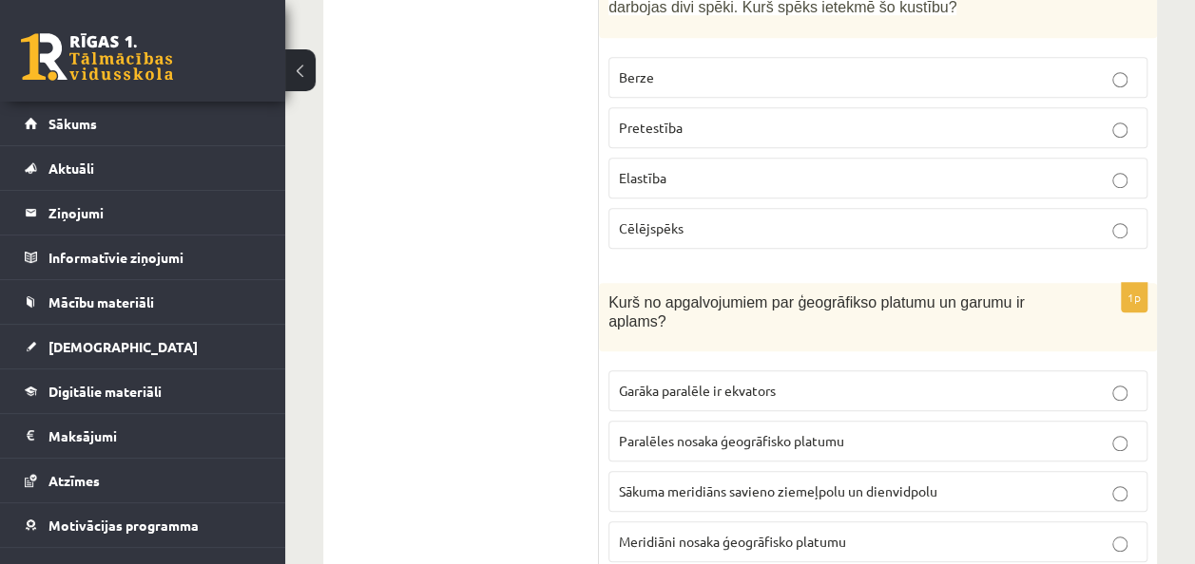
scroll to position [7688, 0]
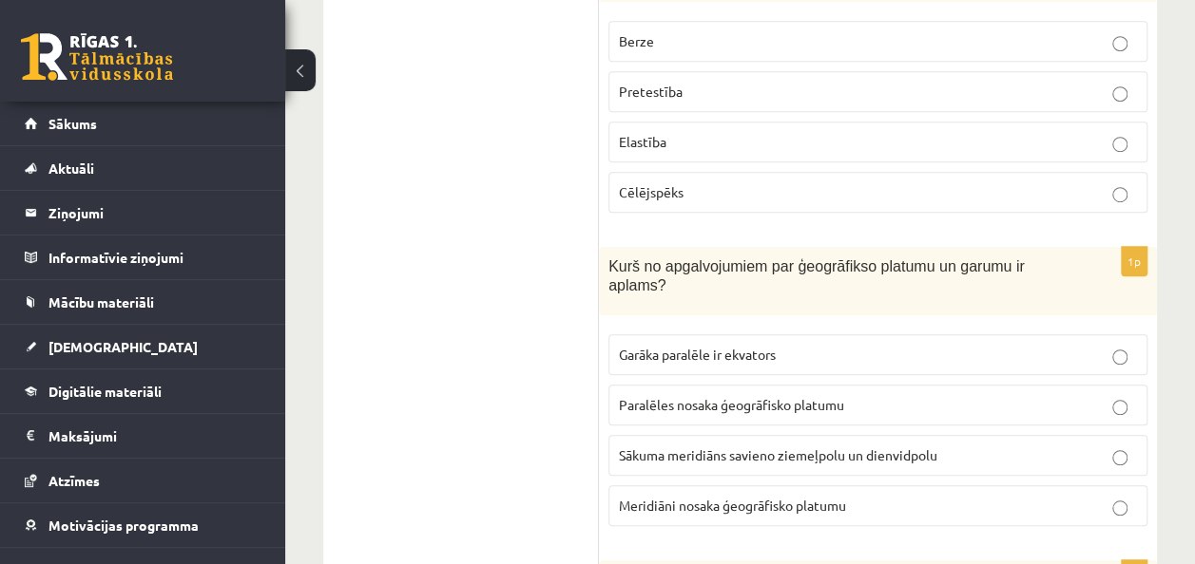
click at [666, 497] on span "Meridiāni nosaka ģeogrāfisko platumu" at bounding box center [732, 505] width 227 height 17
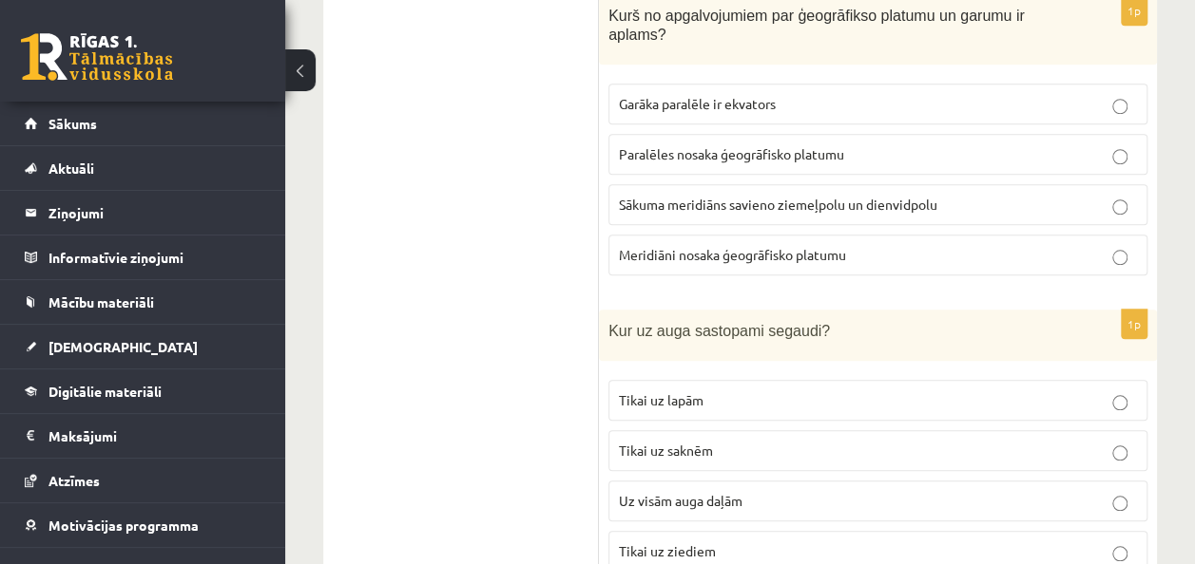
scroll to position [7951, 0]
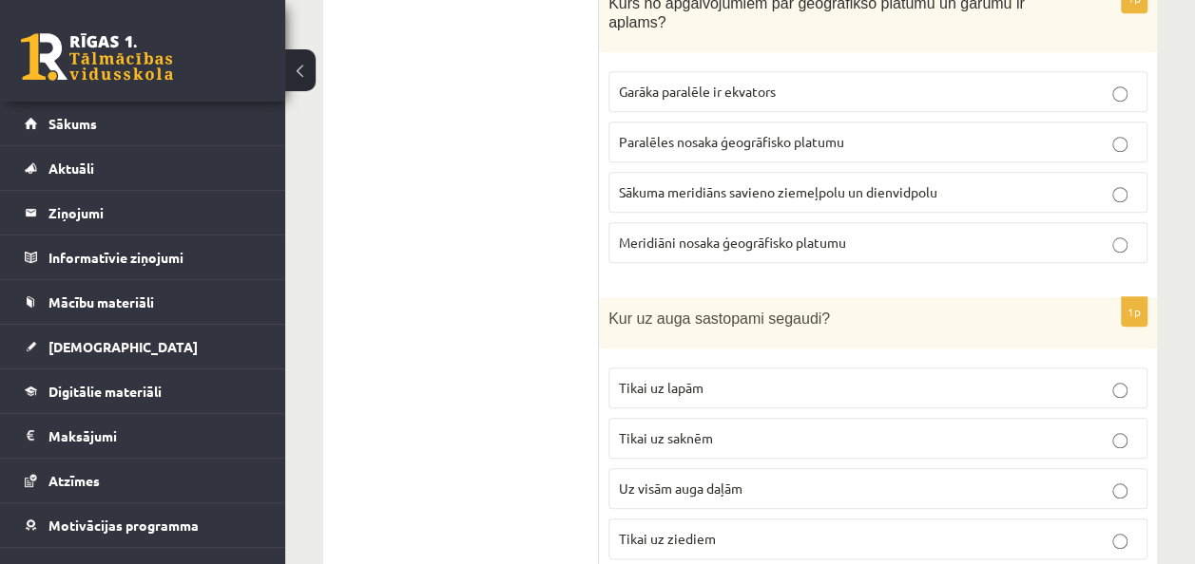
click at [732, 480] on span "Uz visām auga daļām" at bounding box center [681, 488] width 124 height 17
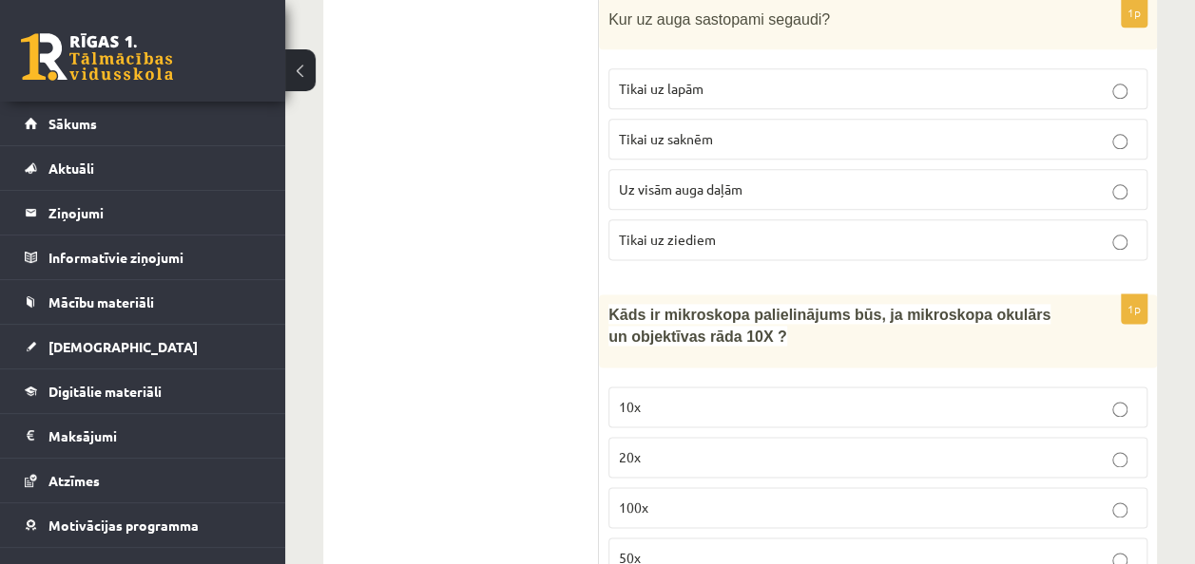
scroll to position [8263, 0]
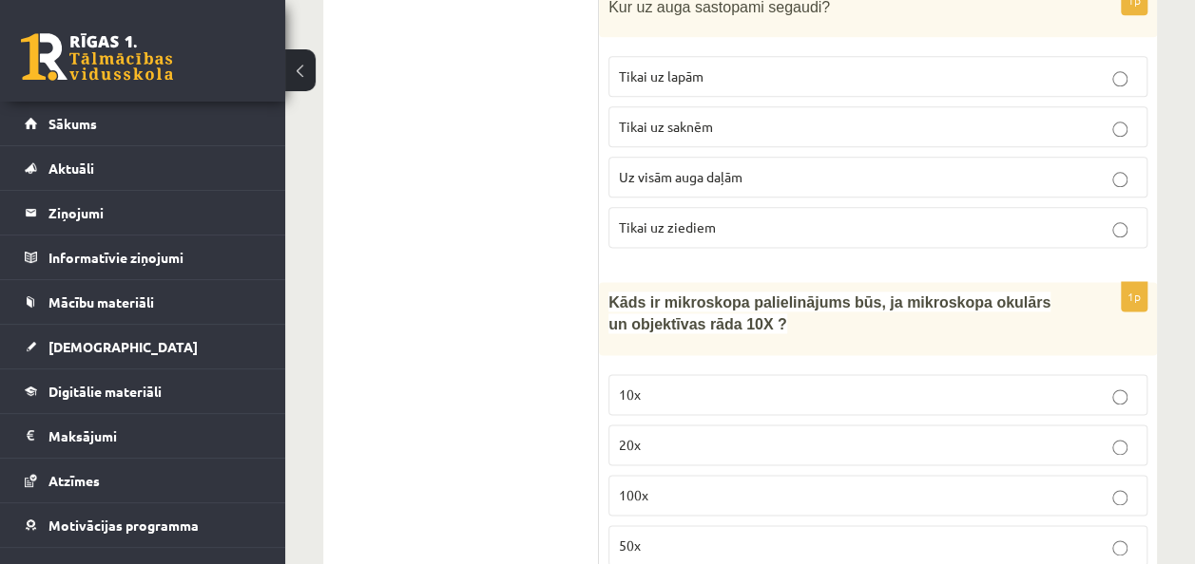
click at [753, 486] on p "100x" at bounding box center [878, 496] width 518 height 20
click at [743, 385] on p "10x" at bounding box center [878, 395] width 518 height 20
click at [710, 475] on label "100x" at bounding box center [877, 495] width 539 height 41
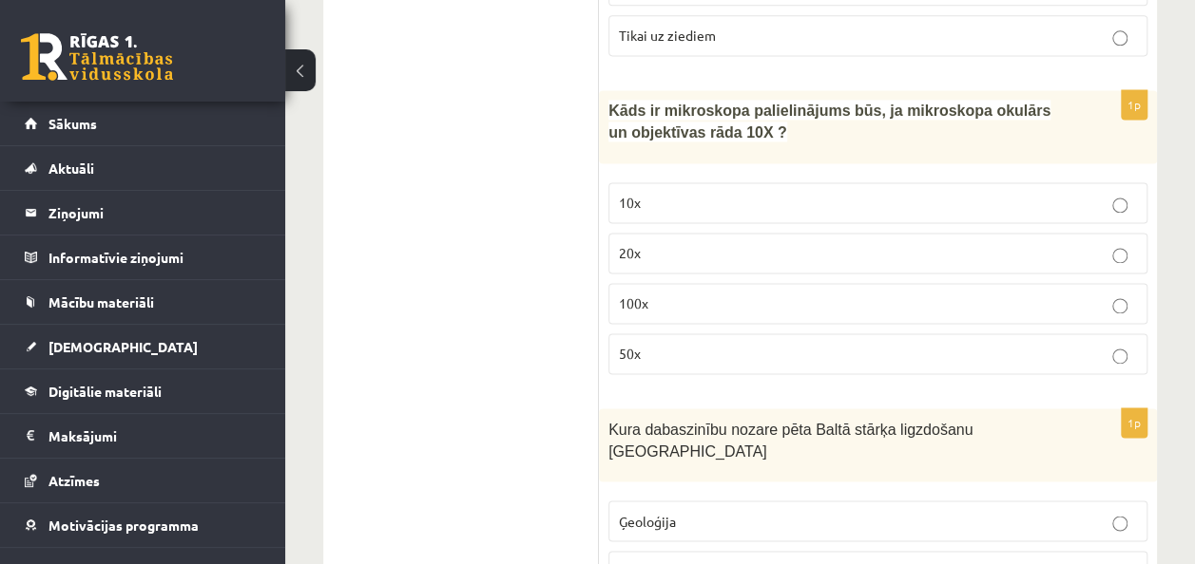
scroll to position [8526, 0]
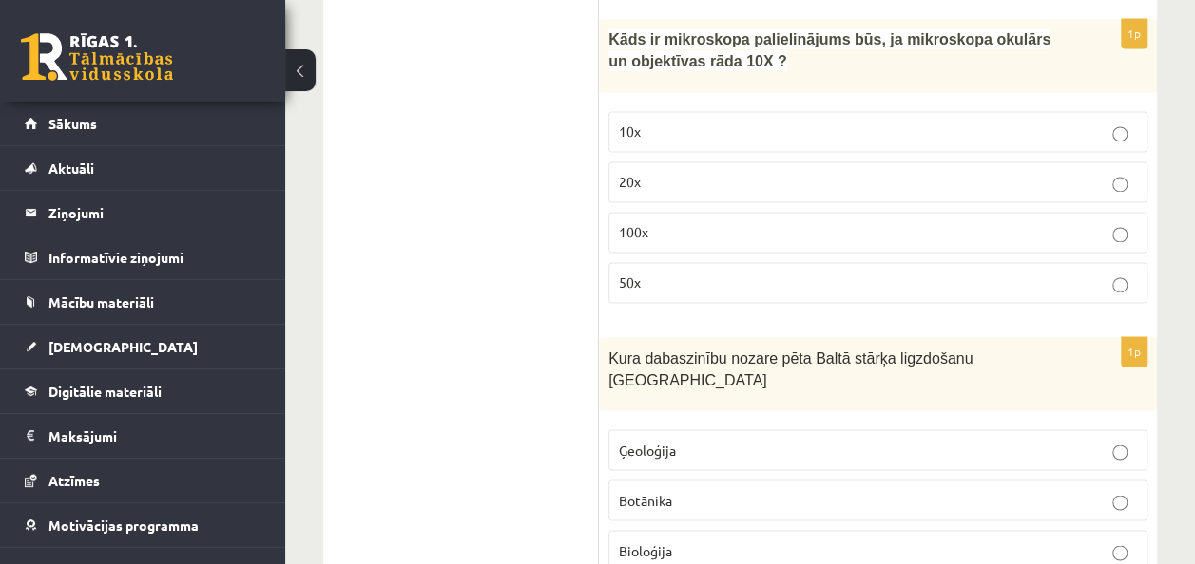
click at [712, 541] on p "Bioloģija" at bounding box center [878, 551] width 518 height 20
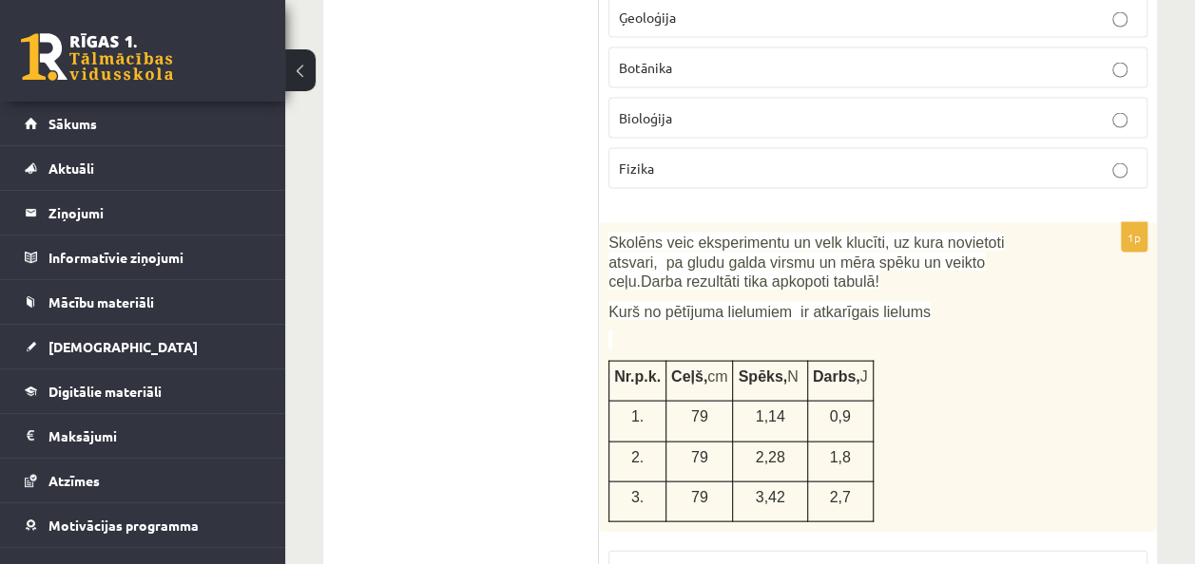
scroll to position [8971, 0]
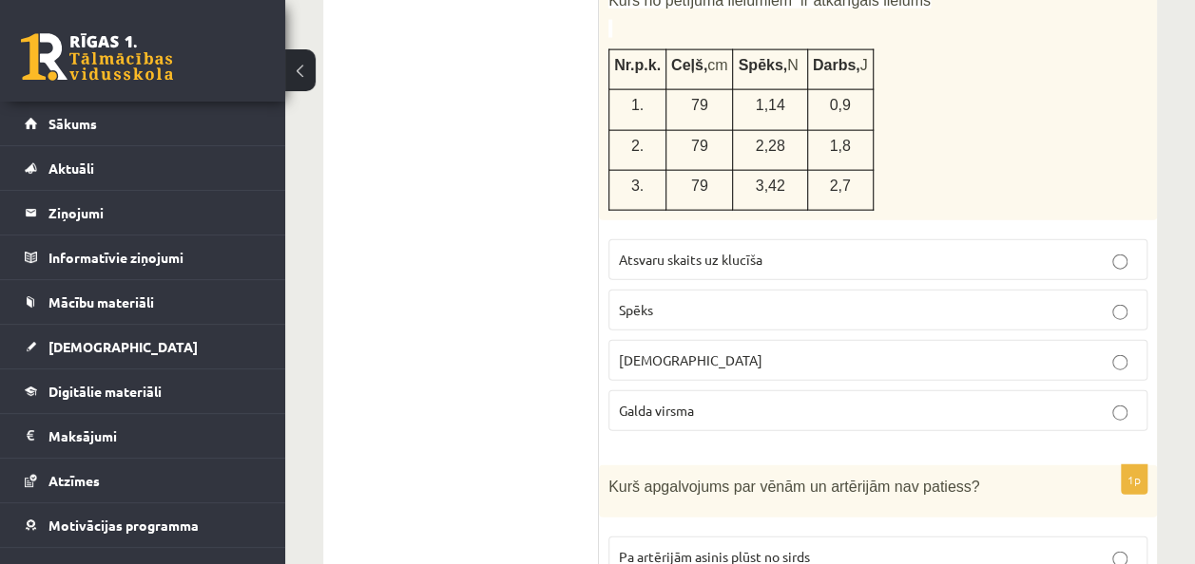
scroll to position [9280, 0]
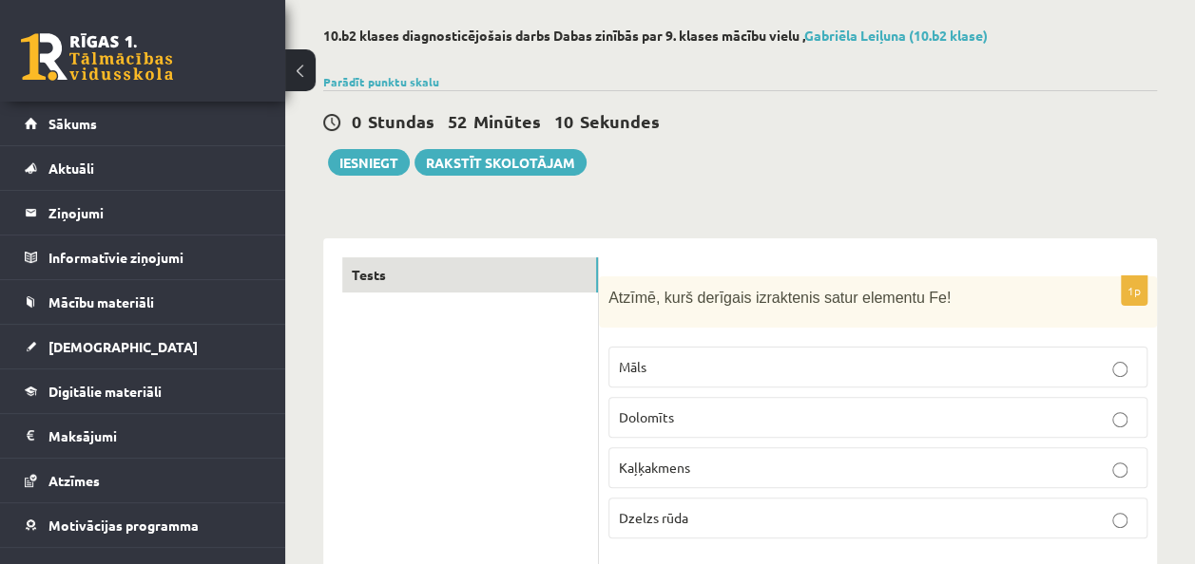
scroll to position [0, 0]
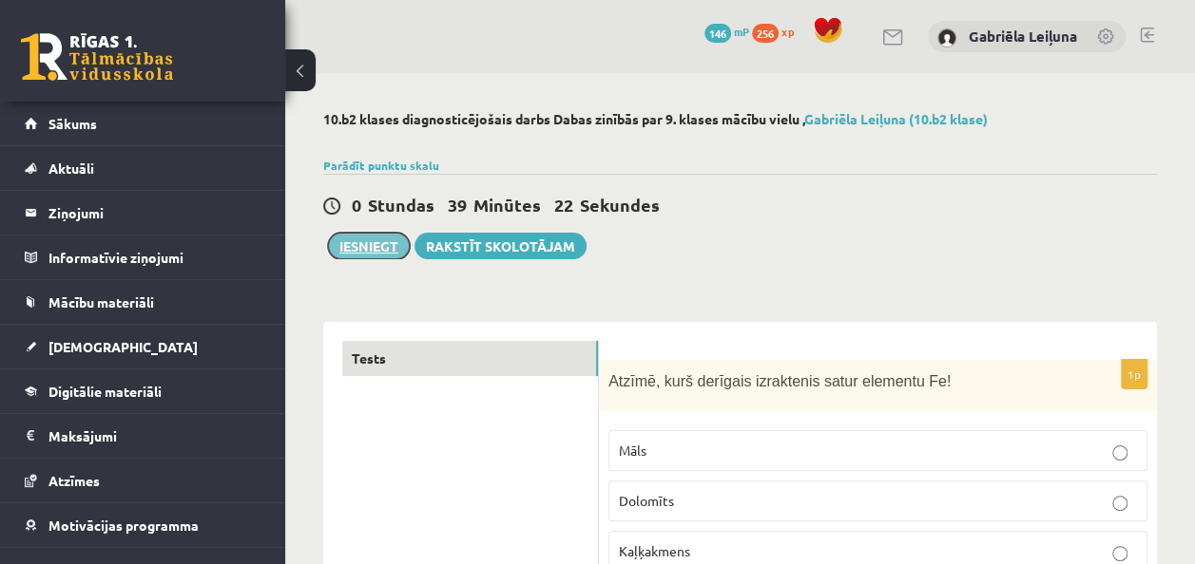
click at [377, 253] on button "Iesniegt" at bounding box center [369, 246] width 82 height 27
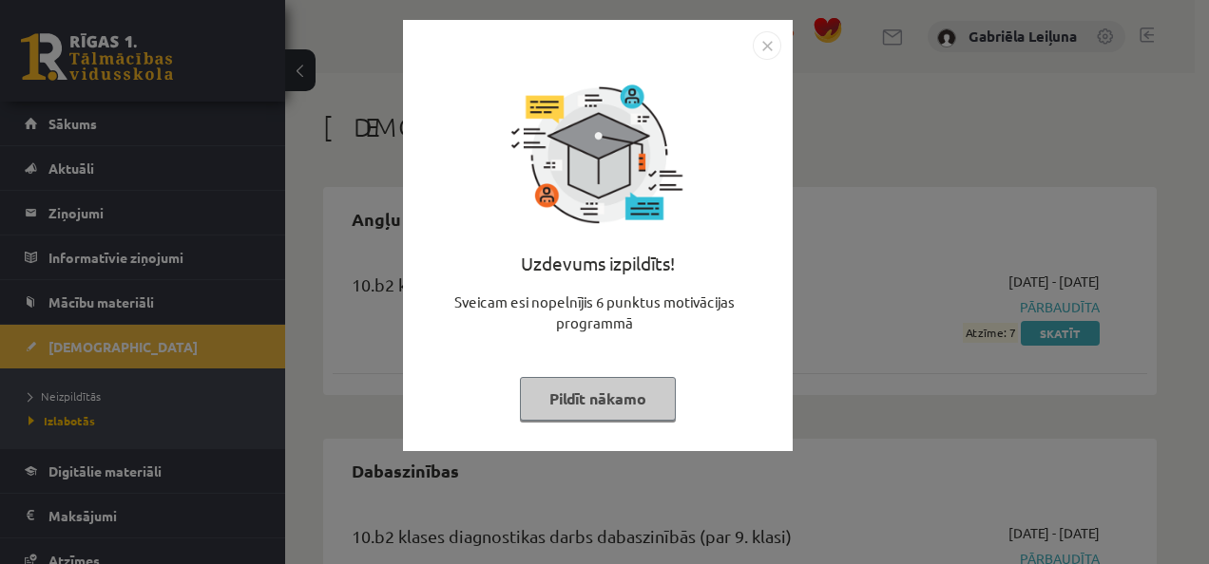
click at [768, 46] on img "Close" at bounding box center [767, 45] width 29 height 29
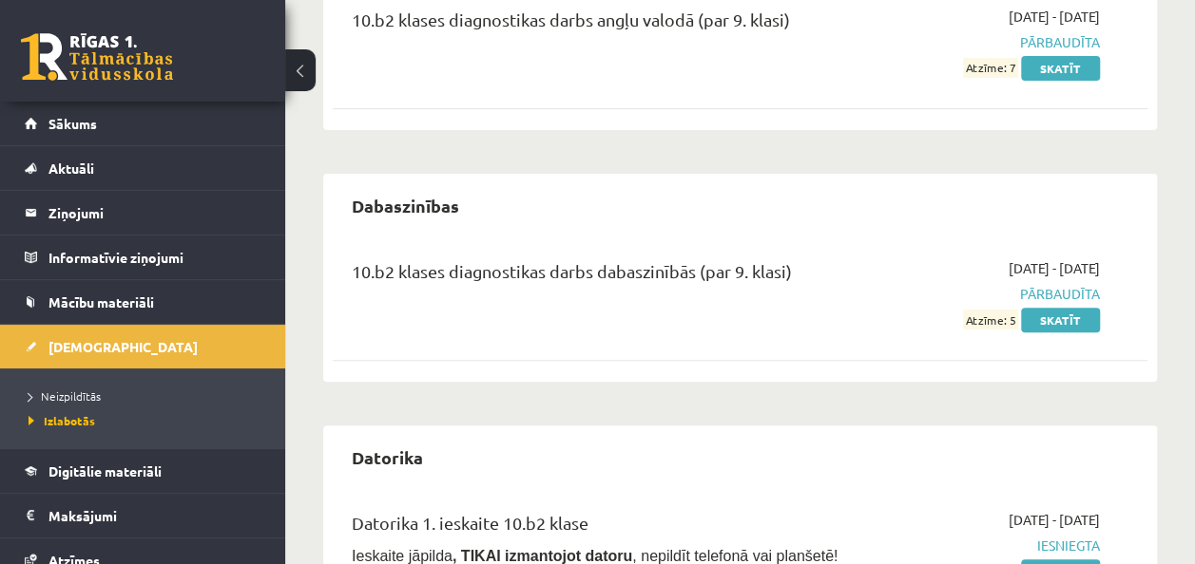
scroll to position [269, 0]
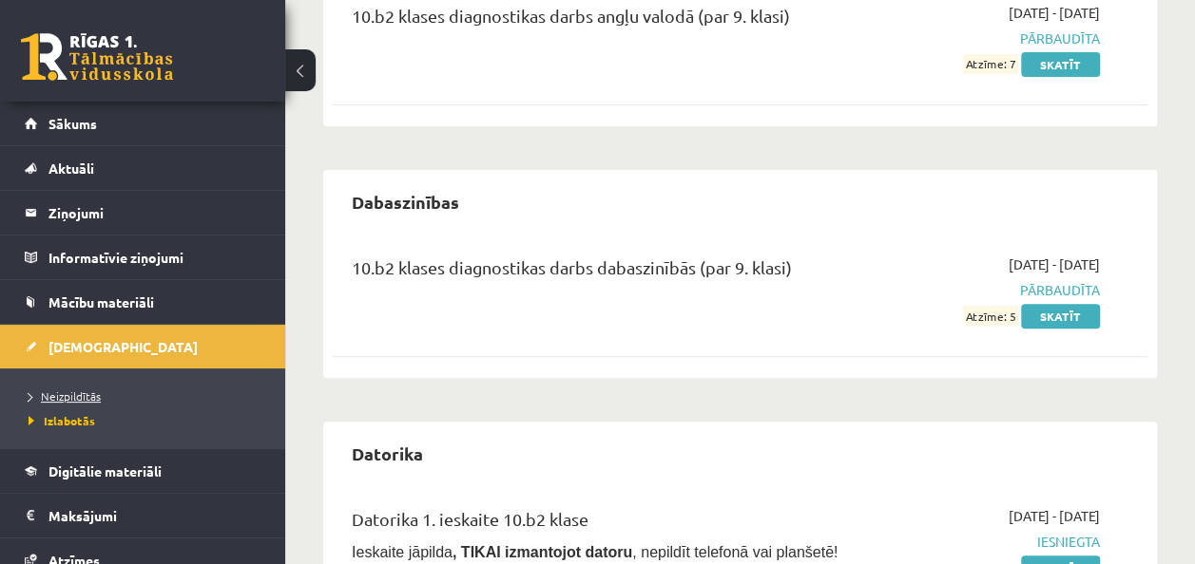
click at [72, 399] on span "Neizpildītās" at bounding box center [65, 396] width 72 height 15
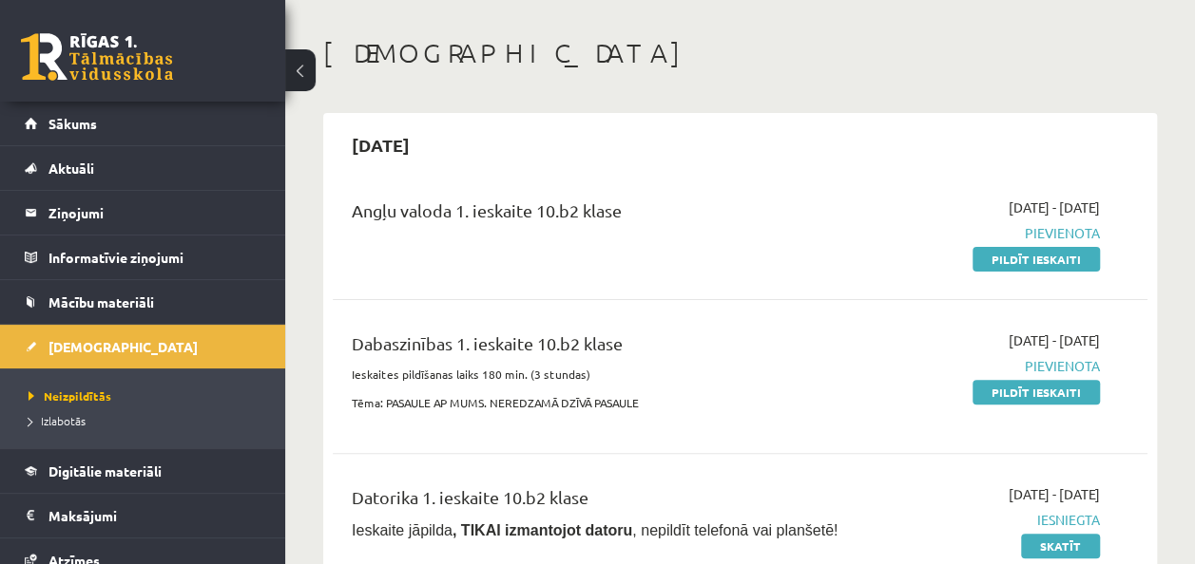
scroll to position [53, 0]
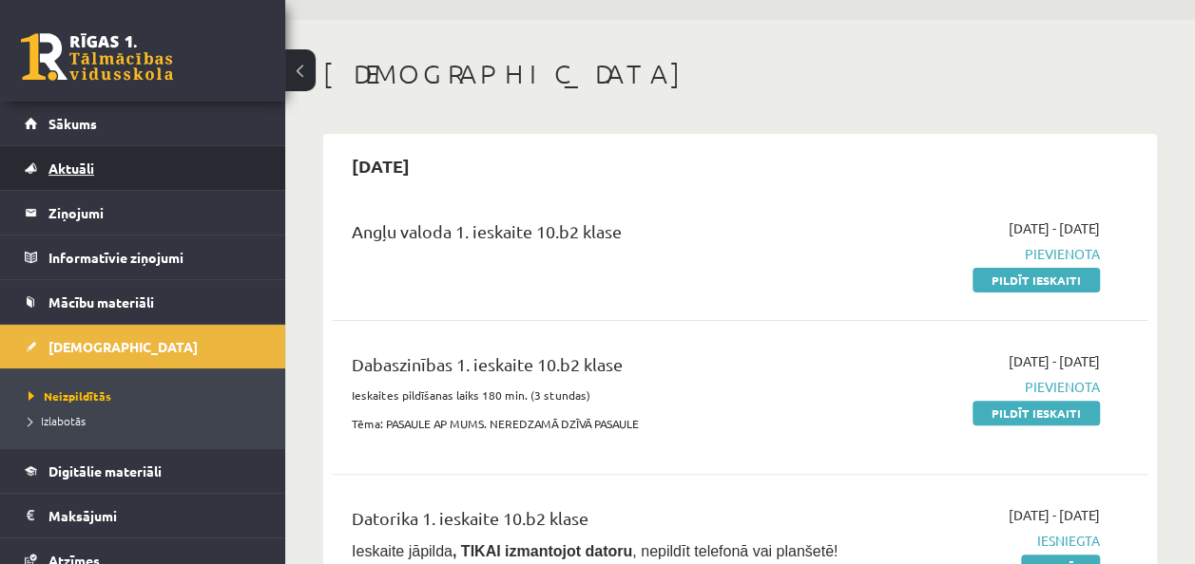
click at [79, 165] on span "Aktuāli" at bounding box center [71, 168] width 46 height 17
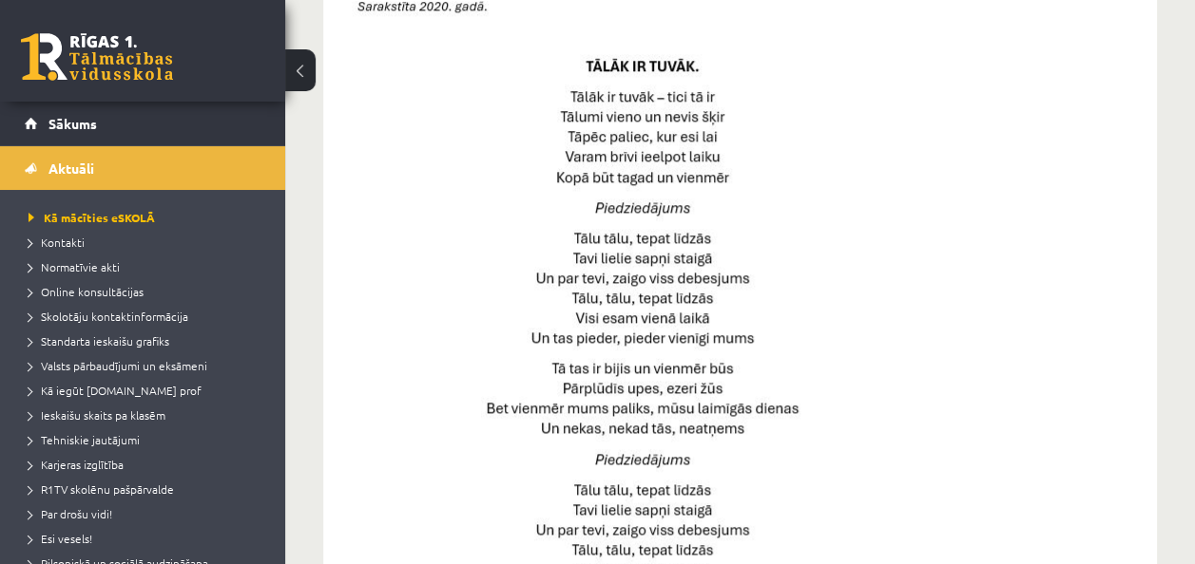
scroll to position [931, 0]
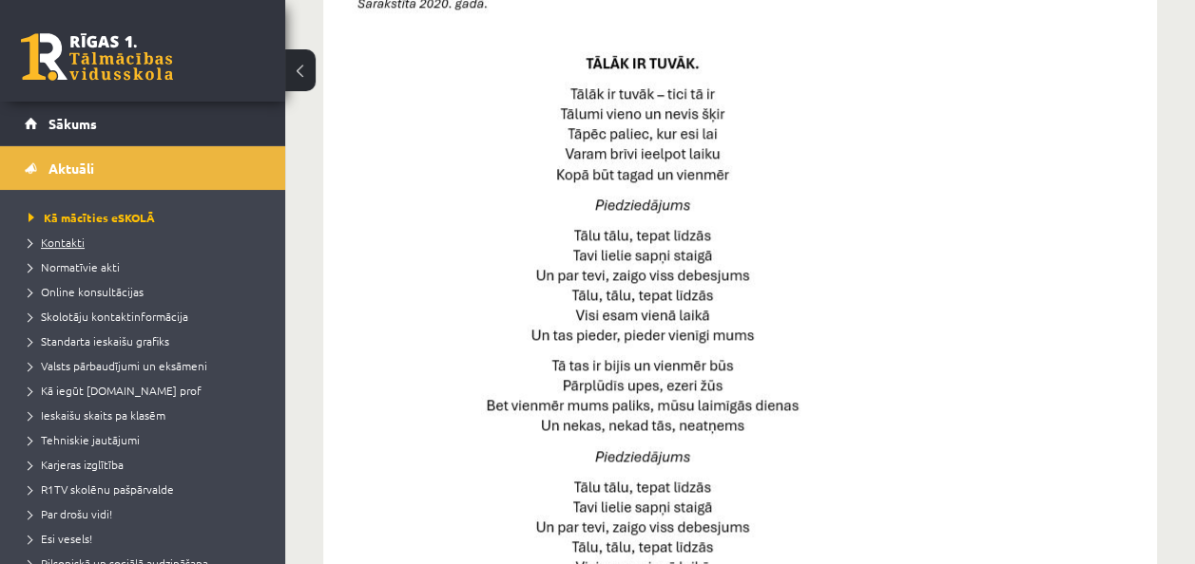
click at [64, 245] on span "Kontakti" at bounding box center [57, 242] width 56 height 15
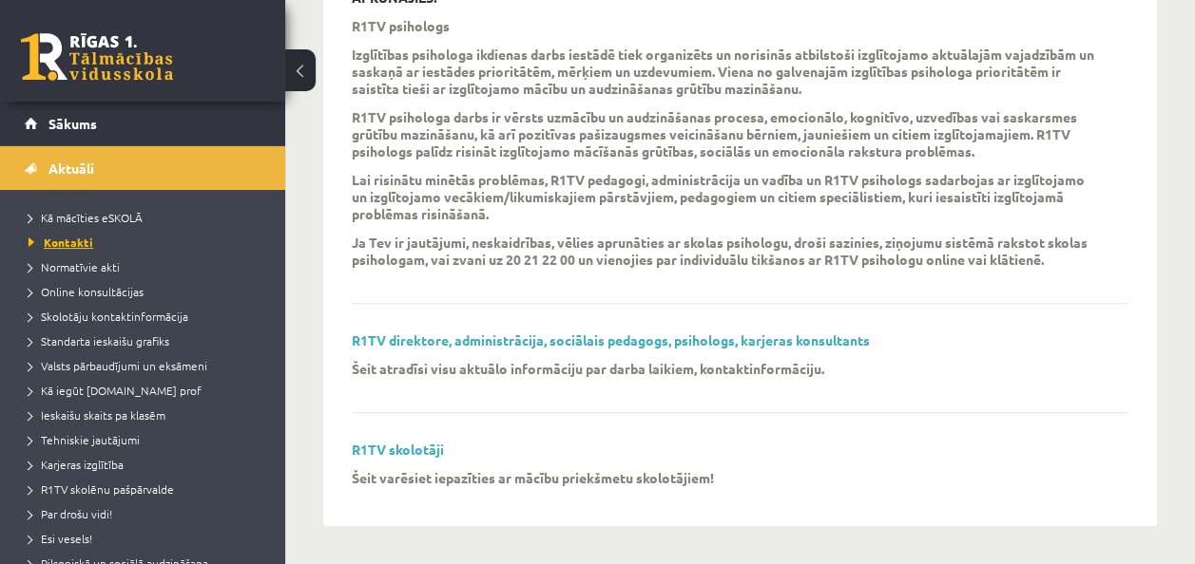
scroll to position [680, 0]
click at [65, 259] on link "Normatīvie akti" at bounding box center [148, 266] width 238 height 17
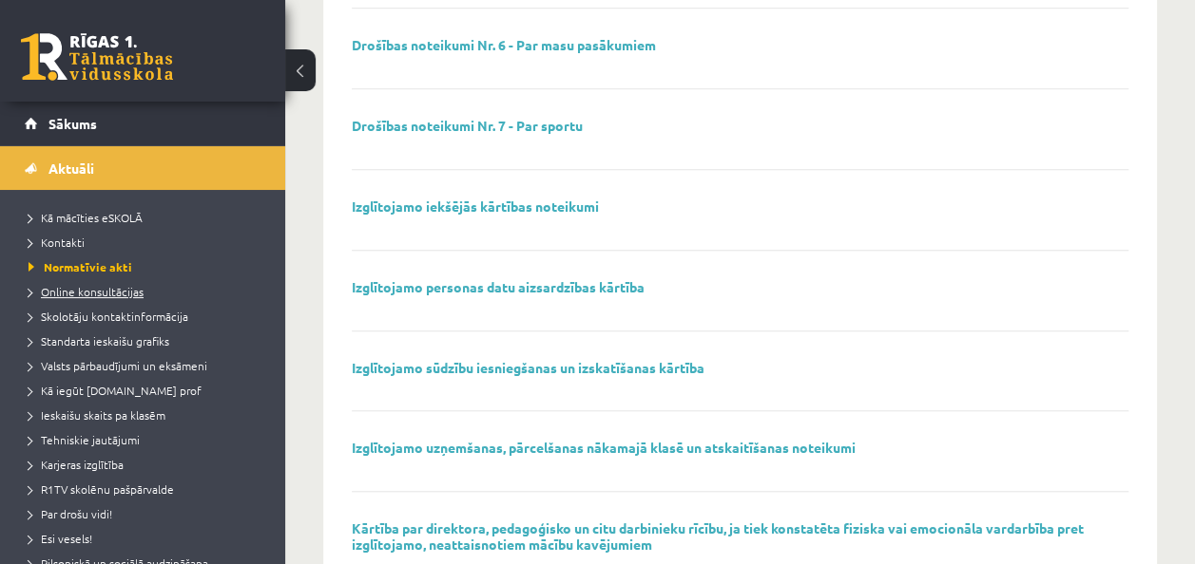
click at [86, 290] on span "Online konsultācijas" at bounding box center [86, 291] width 115 height 15
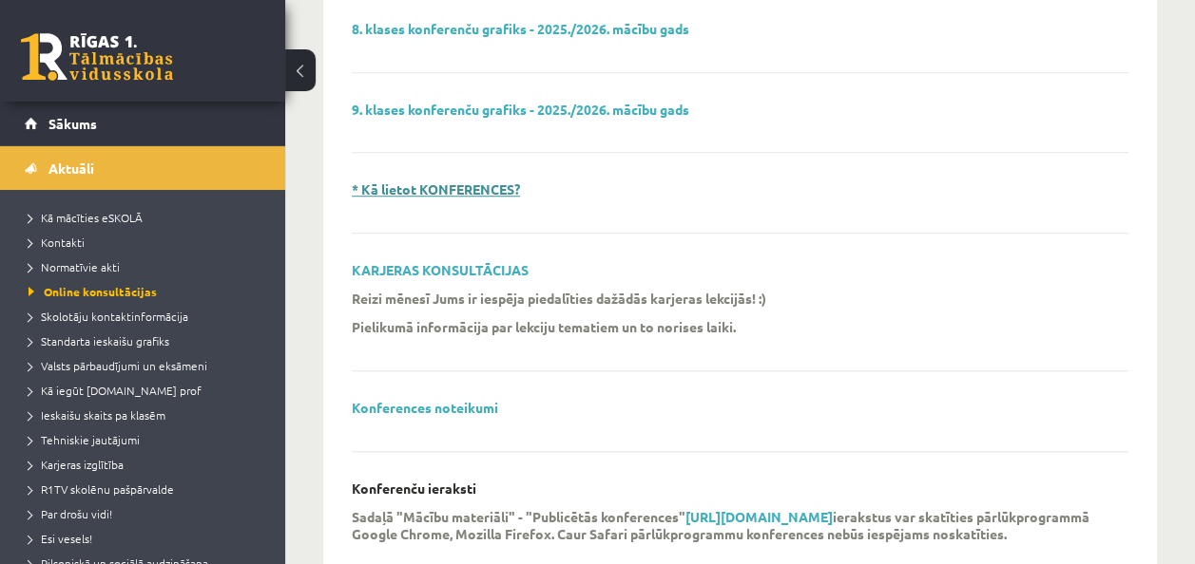
click at [422, 182] on link "* Kā lietot KONFERENCES?" at bounding box center [436, 189] width 168 height 17
click at [78, 319] on span "Skolotāju kontaktinformācija" at bounding box center [109, 316] width 160 height 15
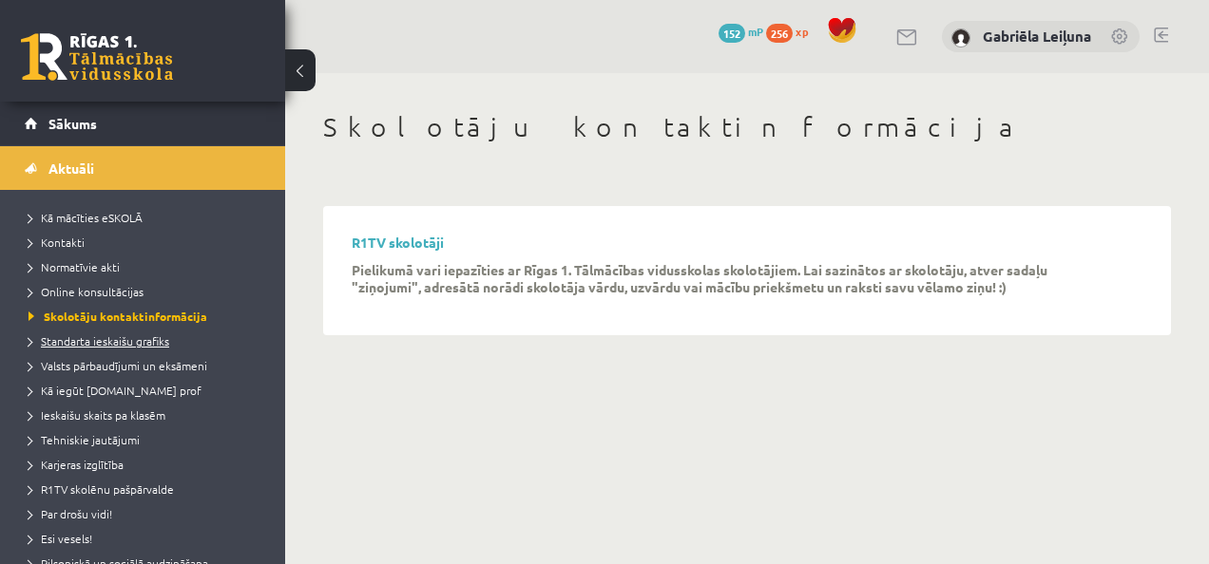
click at [133, 338] on span "Standarta ieskaišu grafiks" at bounding box center [99, 341] width 141 height 15
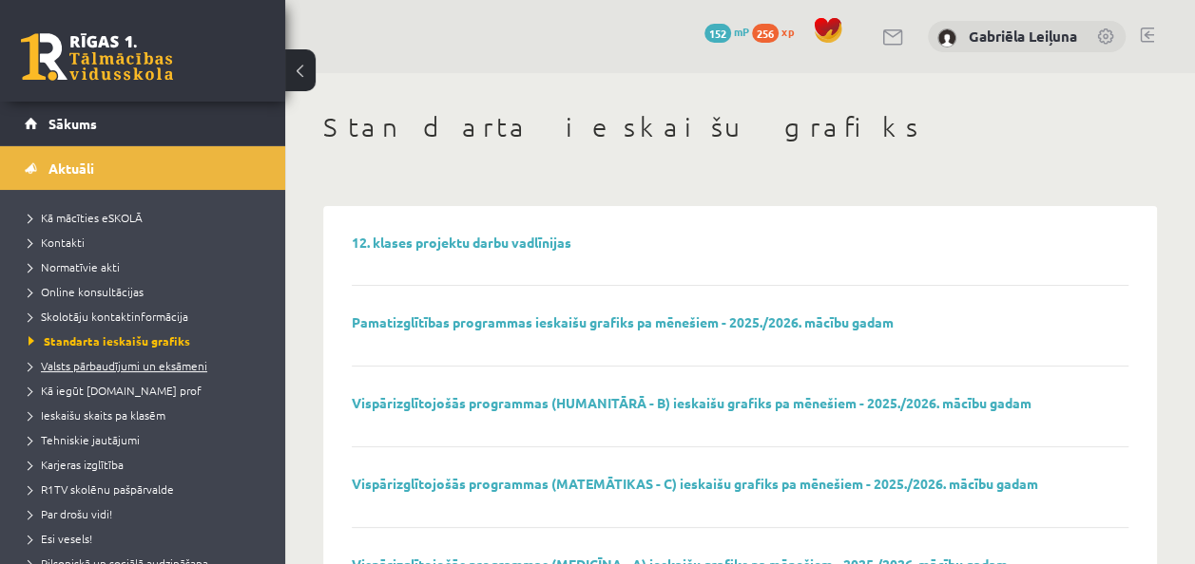
click at [137, 365] on span "Valsts pārbaudījumi un eksāmeni" at bounding box center [118, 365] width 179 height 15
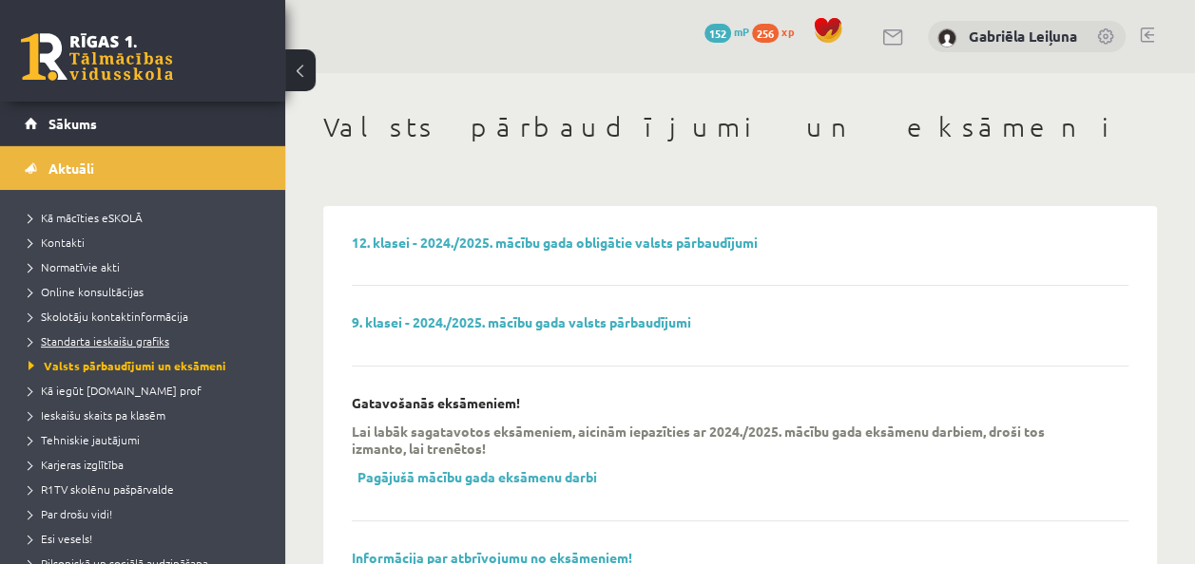
click at [133, 342] on span "Standarta ieskaišu grafiks" at bounding box center [99, 341] width 141 height 15
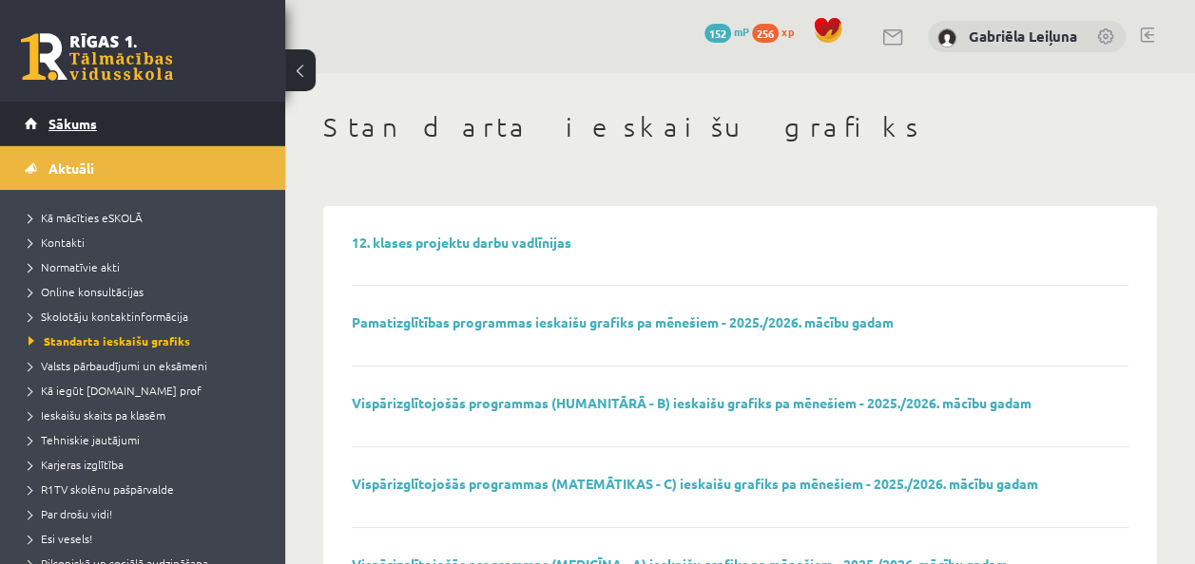
click at [67, 128] on span "Sākums" at bounding box center [72, 123] width 48 height 17
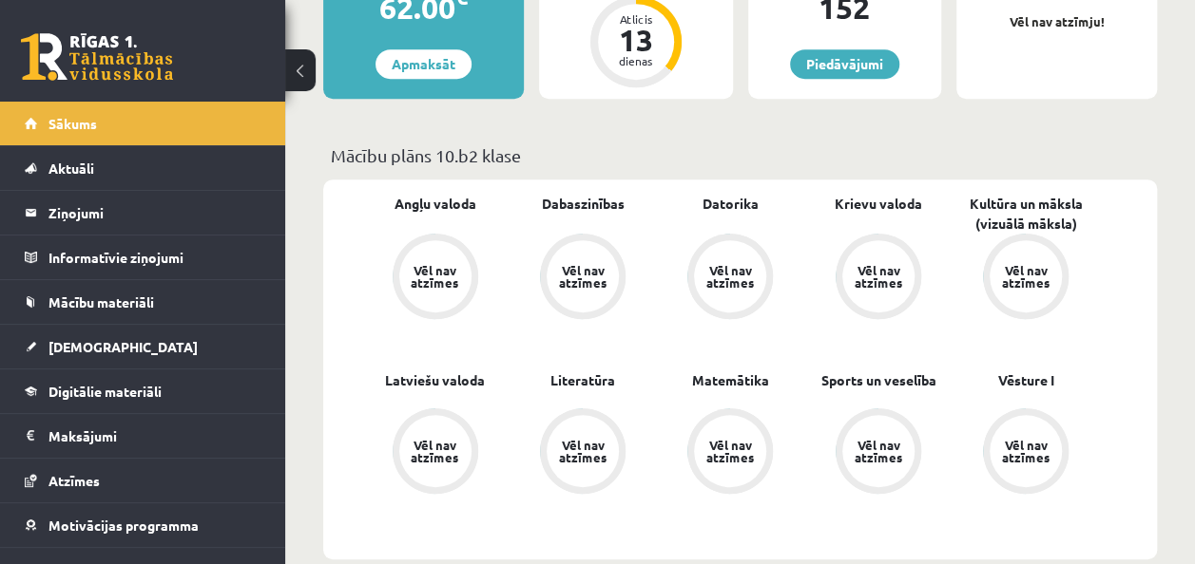
scroll to position [466, 0]
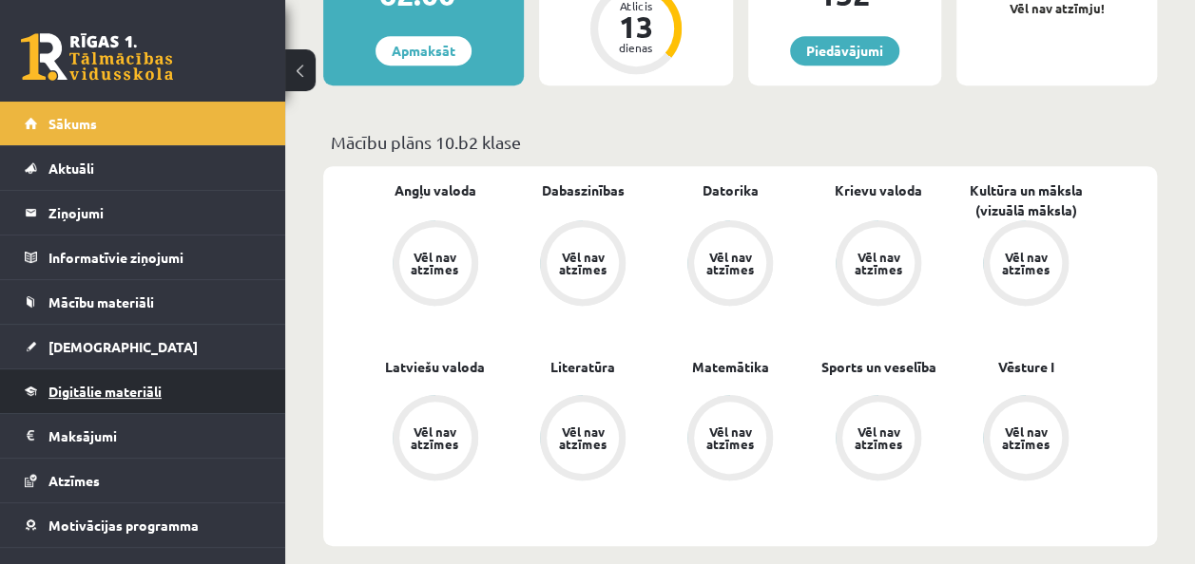
click at [124, 399] on link "Digitālie materiāli" at bounding box center [143, 392] width 237 height 44
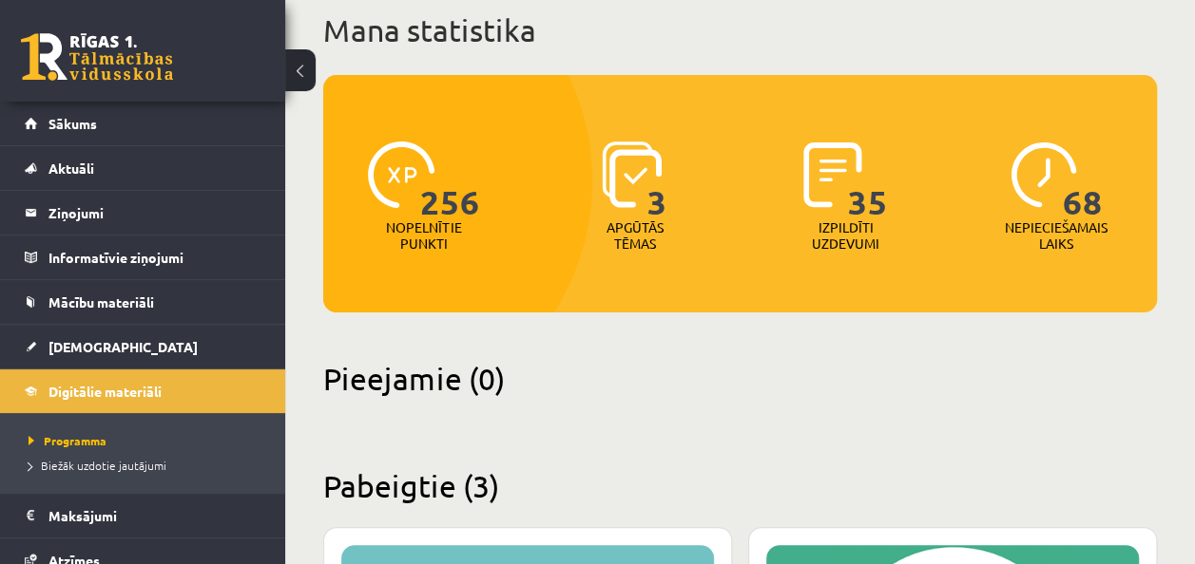
scroll to position [118, 0]
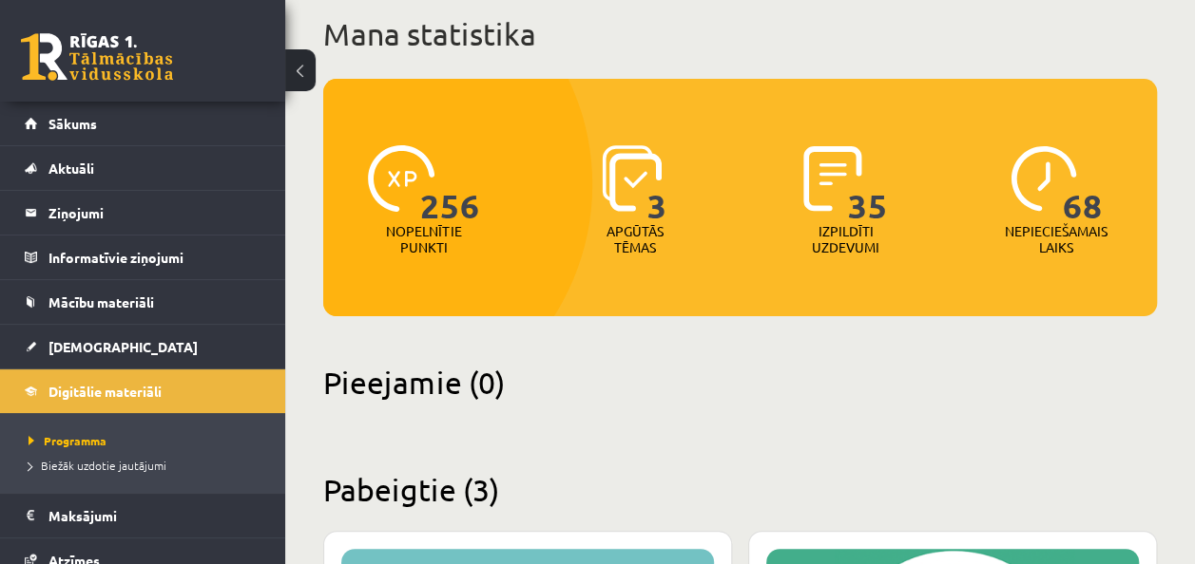
click at [857, 180] on span "35" at bounding box center [868, 184] width 40 height 78
click at [626, 180] on img at bounding box center [632, 178] width 60 height 67
click at [407, 165] on img at bounding box center [401, 178] width 67 height 67
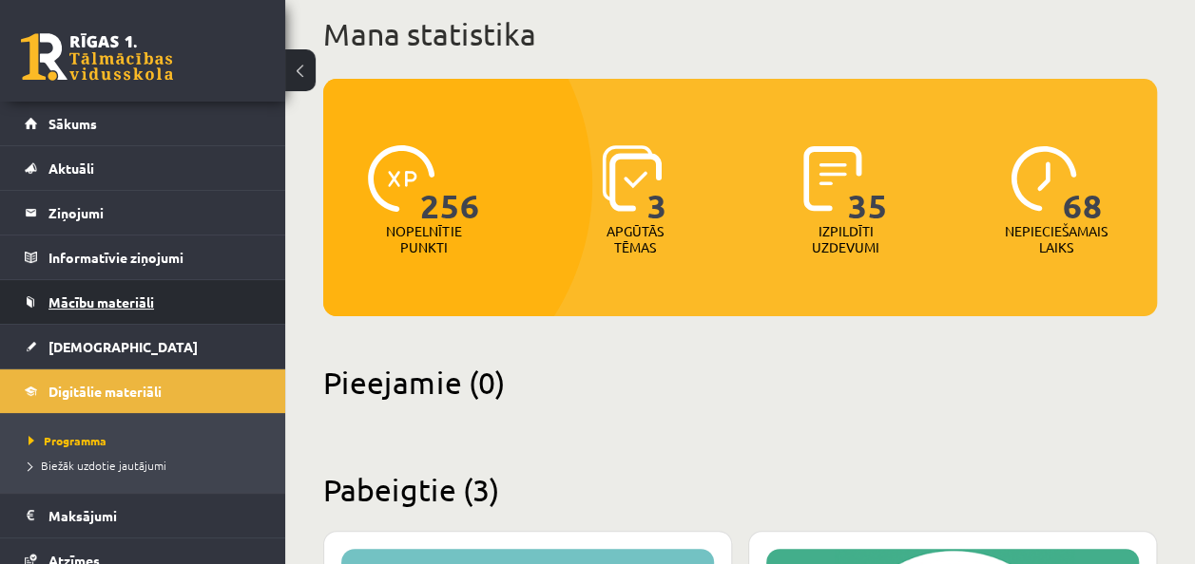
click at [125, 307] on span "Mācību materiāli" at bounding box center [100, 302] width 105 height 17
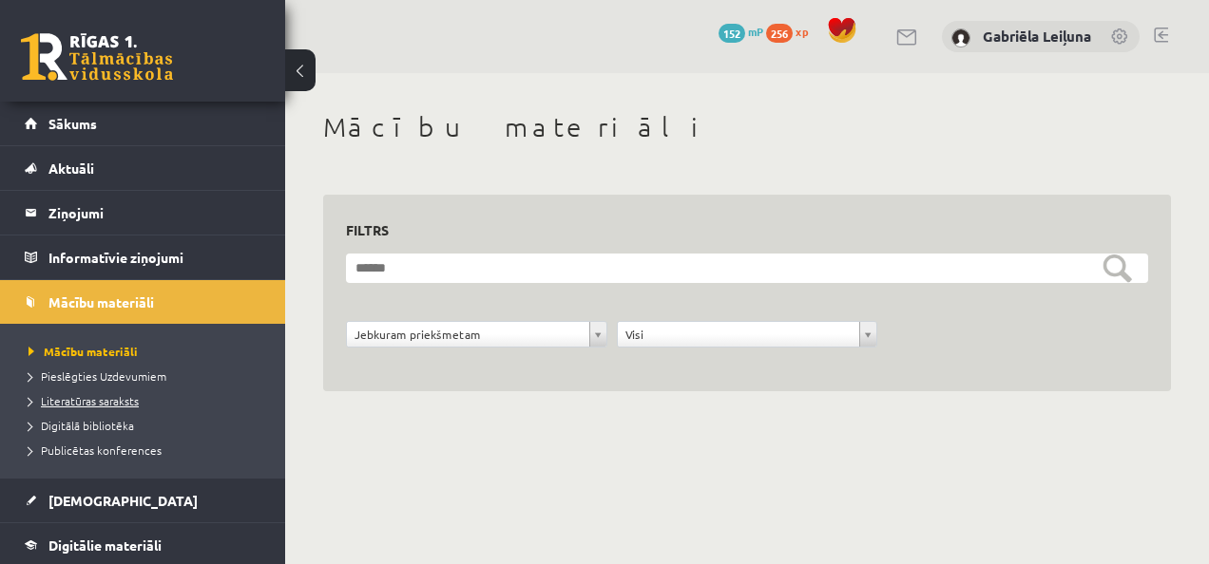
click at [109, 400] on span "Literatūras saraksts" at bounding box center [84, 400] width 110 height 15
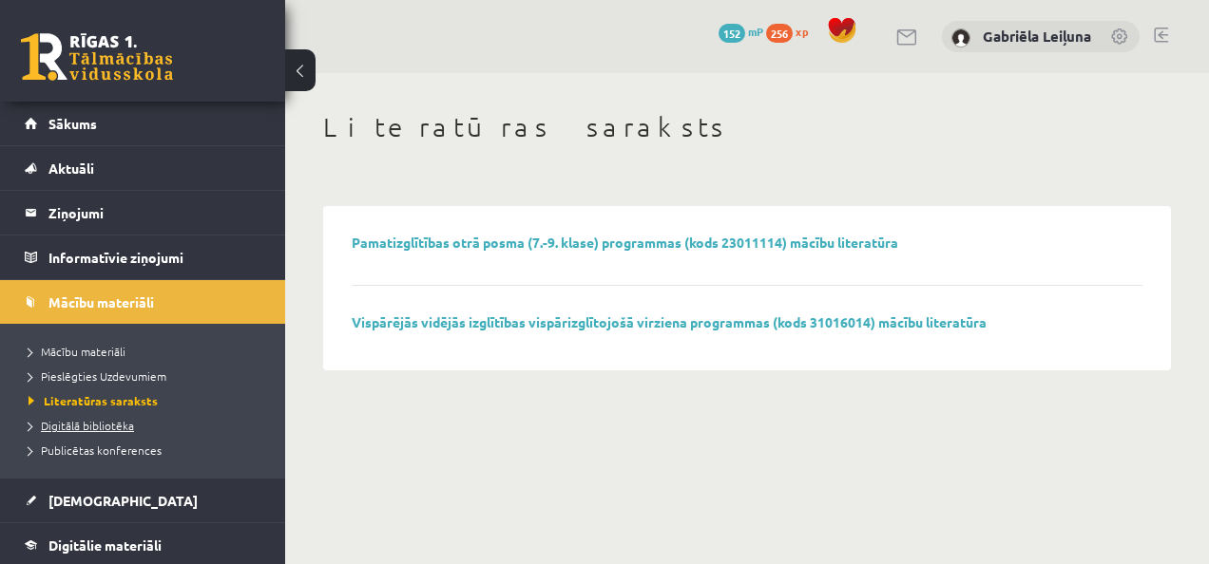
click at [105, 418] on span "Digitālā bibliotēka" at bounding box center [81, 425] width 105 height 15
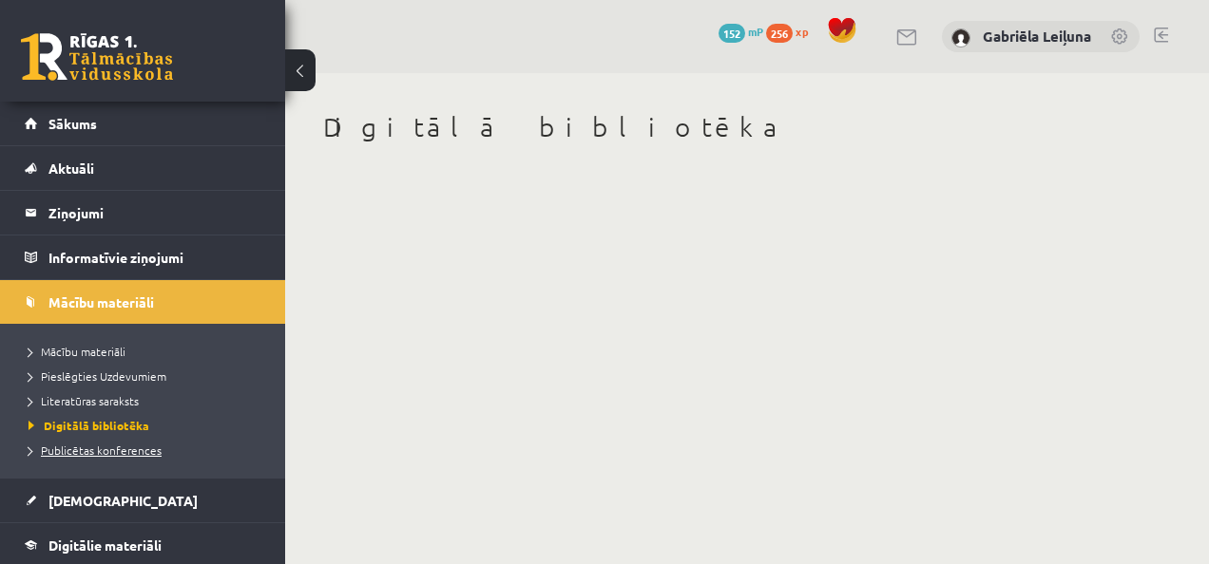
click at [102, 448] on span "Publicētas konferences" at bounding box center [95, 450] width 133 height 15
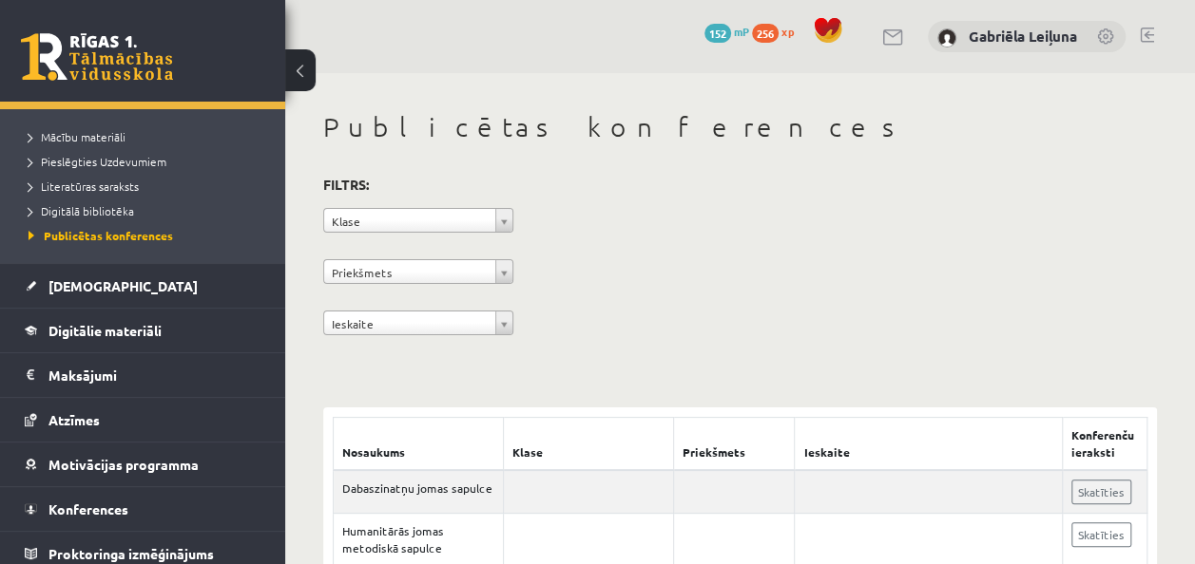
scroll to position [222, 0]
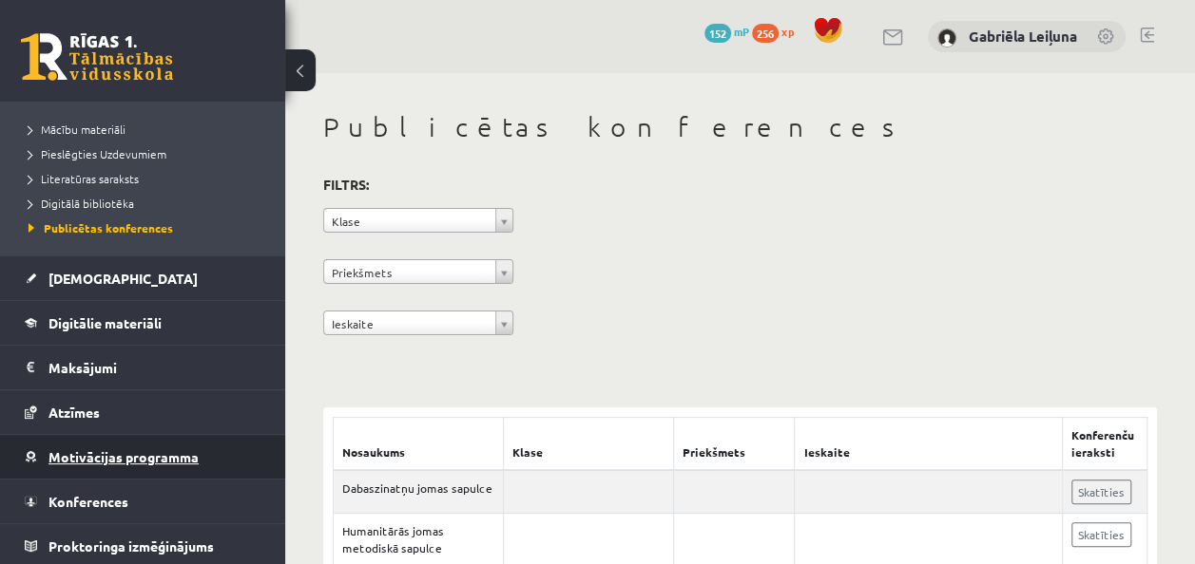
click at [154, 462] on link "Motivācijas programma" at bounding box center [143, 457] width 237 height 44
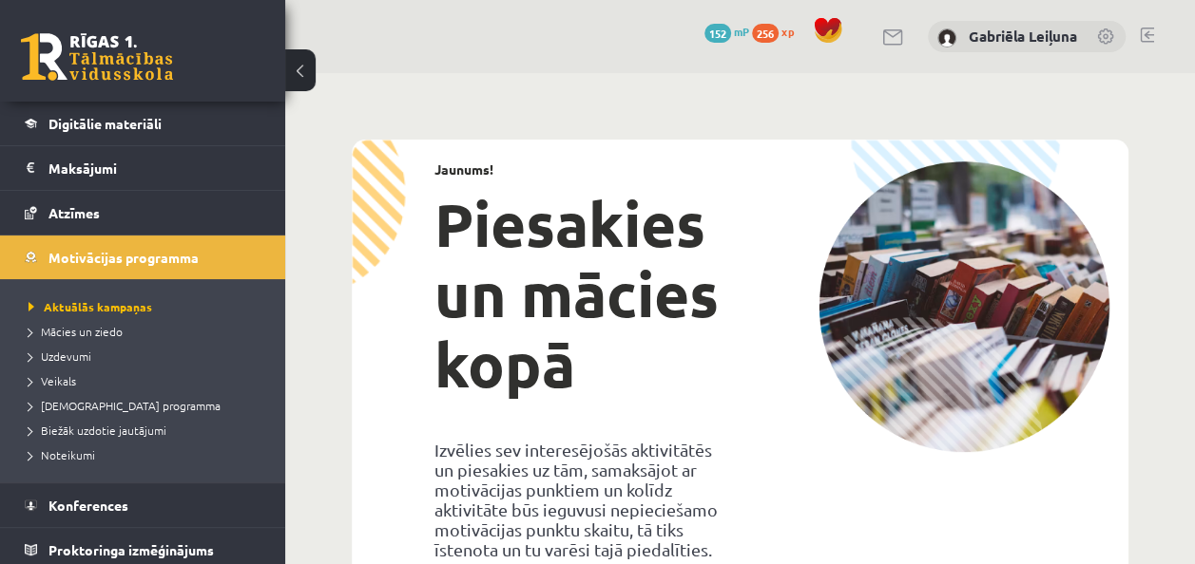
scroll to position [272, 0]
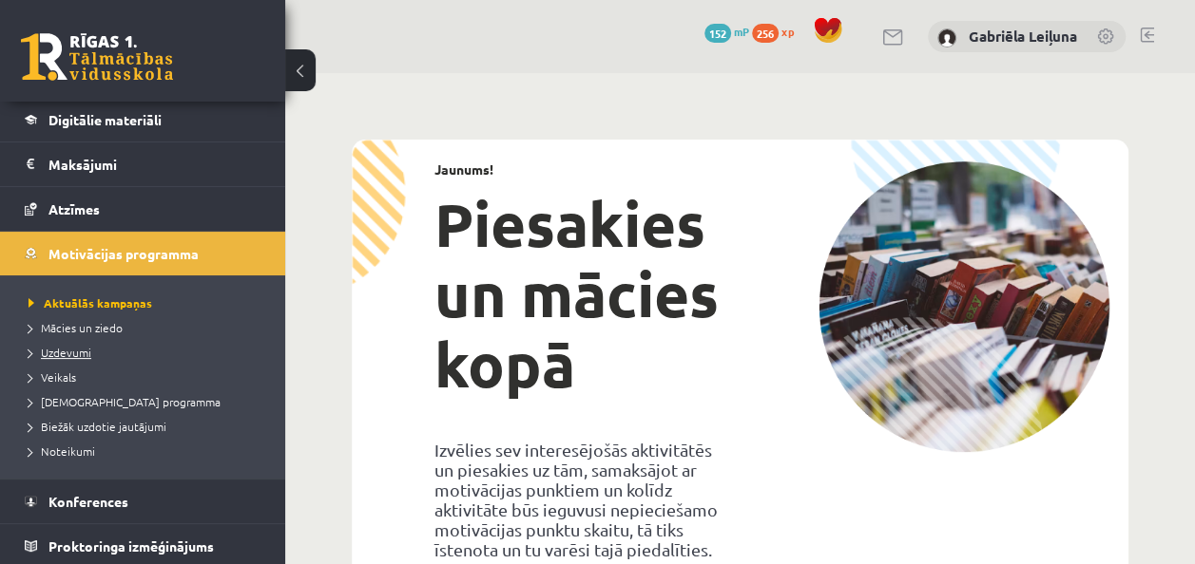
click at [89, 352] on span "Uzdevumi" at bounding box center [60, 352] width 63 height 15
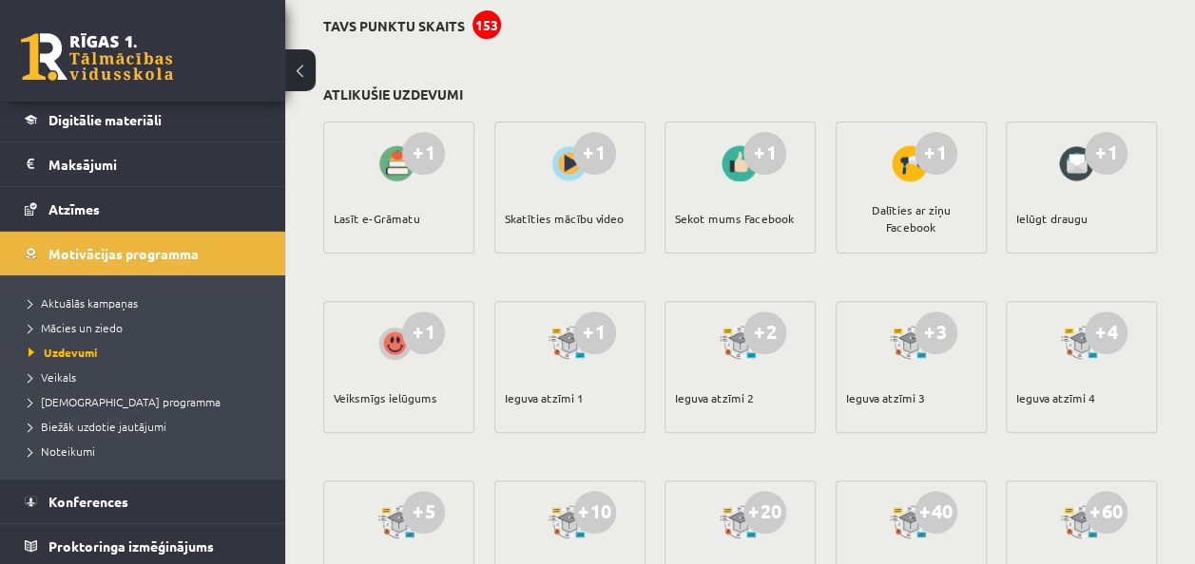
scroll to position [152, 0]
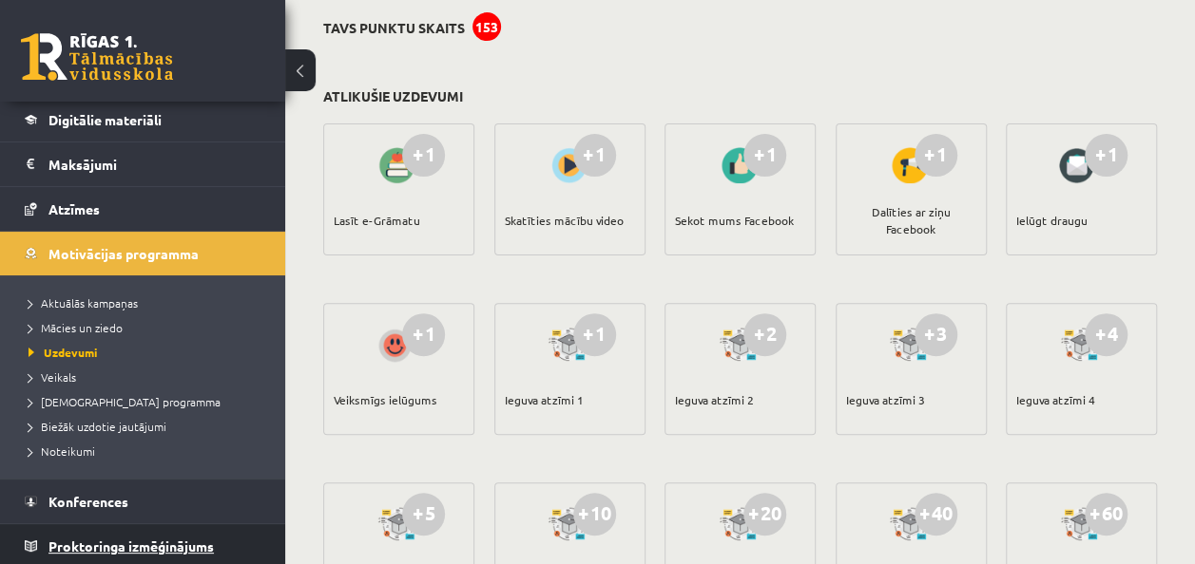
click at [199, 541] on span "Proktoringa izmēģinājums" at bounding box center [130, 546] width 165 height 17
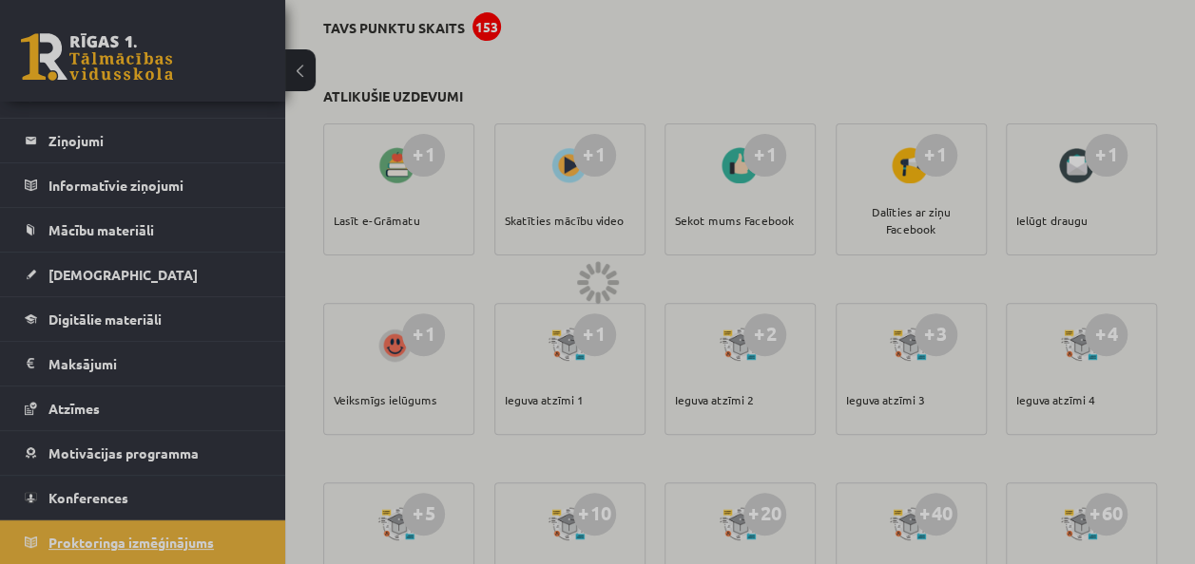
scroll to position [68, 0]
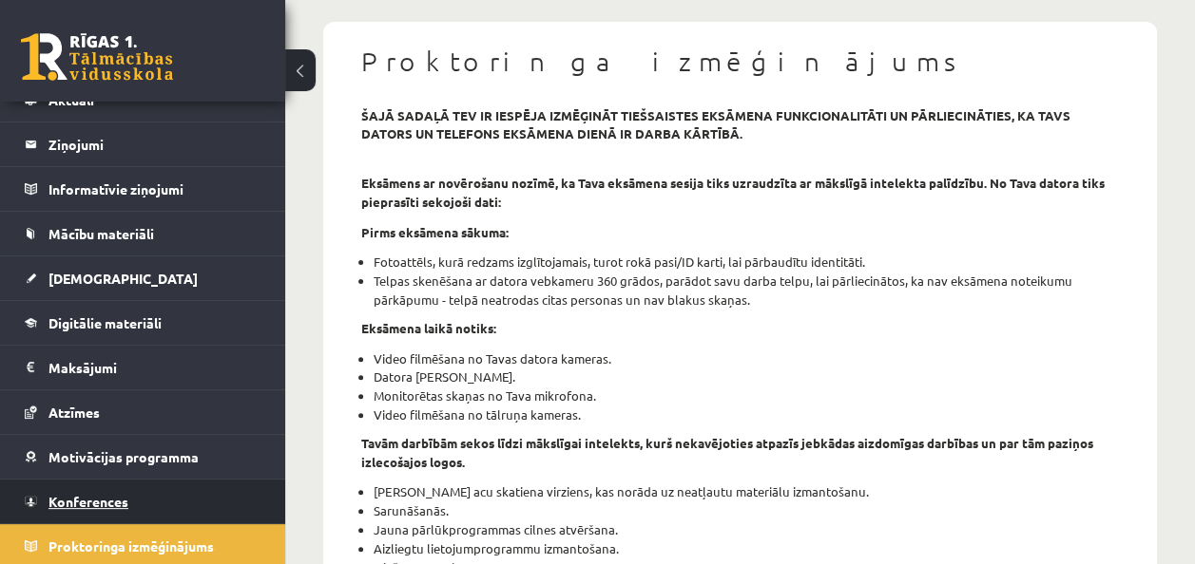
click at [117, 493] on span "Konferences" at bounding box center [88, 501] width 80 height 17
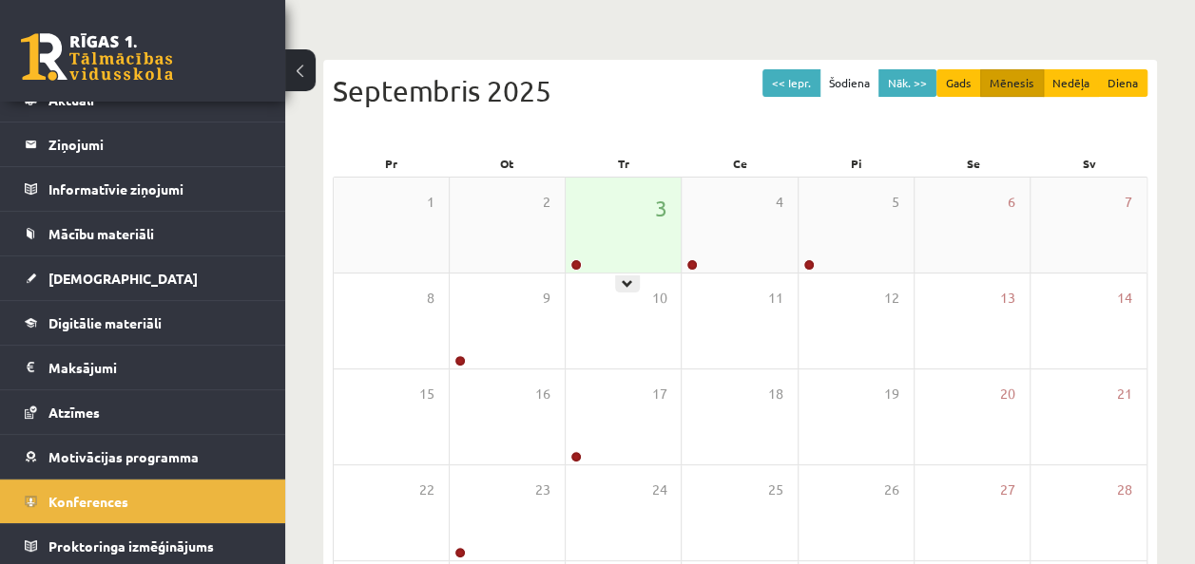
click at [637, 229] on div "3" at bounding box center [622, 225] width 115 height 95
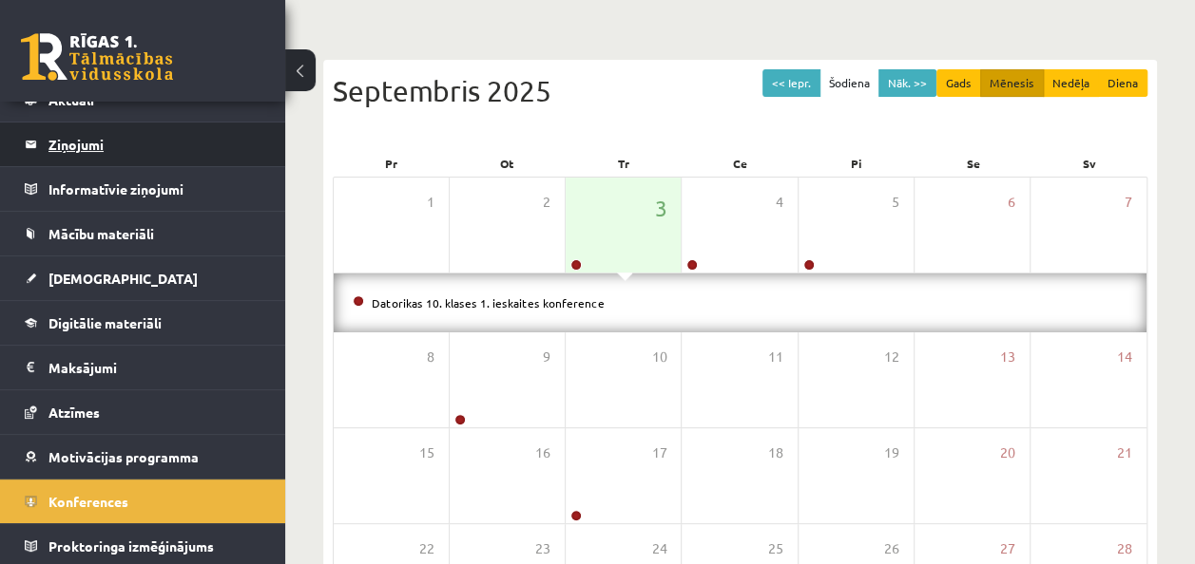
click at [127, 136] on legend "Ziņojumi 0" at bounding box center [154, 145] width 213 height 44
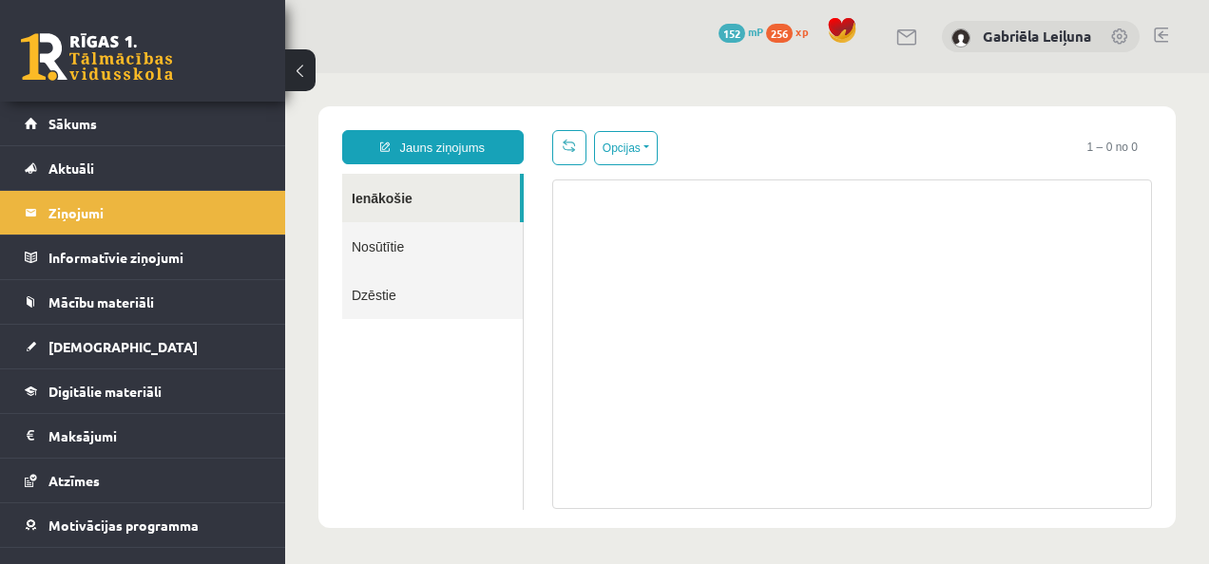
click at [390, 256] on link "Nosūtītie" at bounding box center [432, 246] width 181 height 48
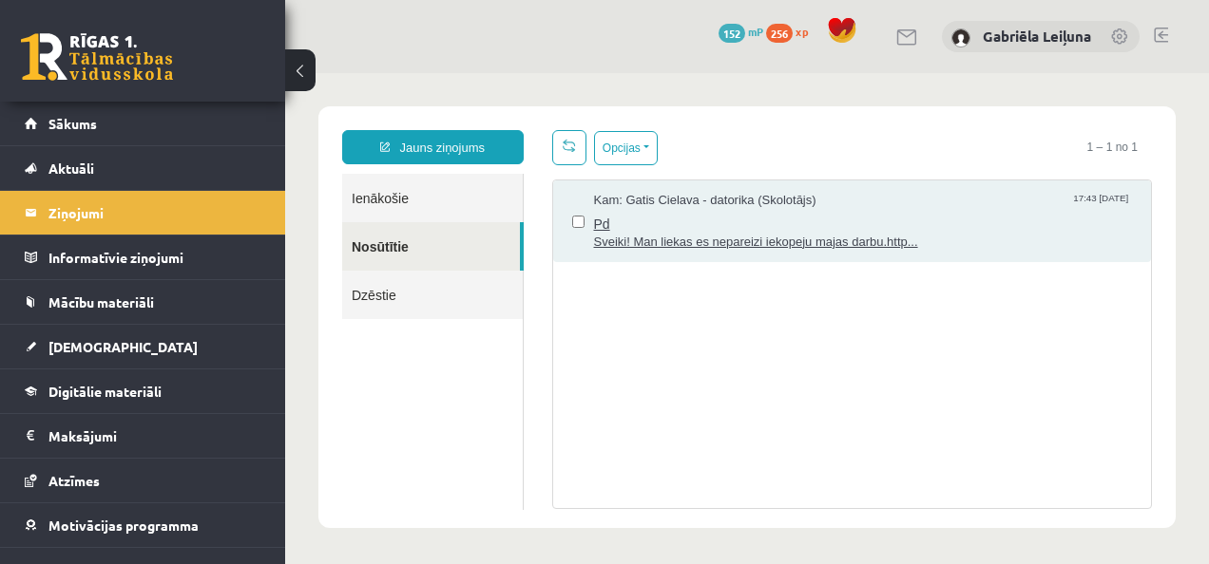
click at [725, 219] on span "Pd" at bounding box center [863, 222] width 539 height 24
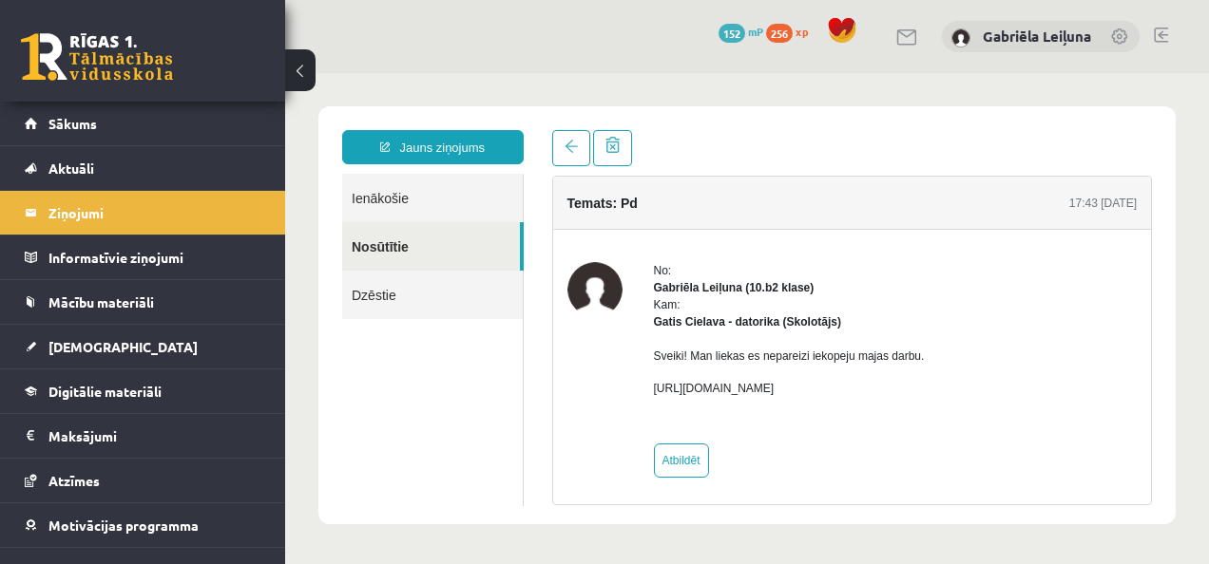
click at [368, 301] on link "Dzēstie" at bounding box center [432, 295] width 181 height 48
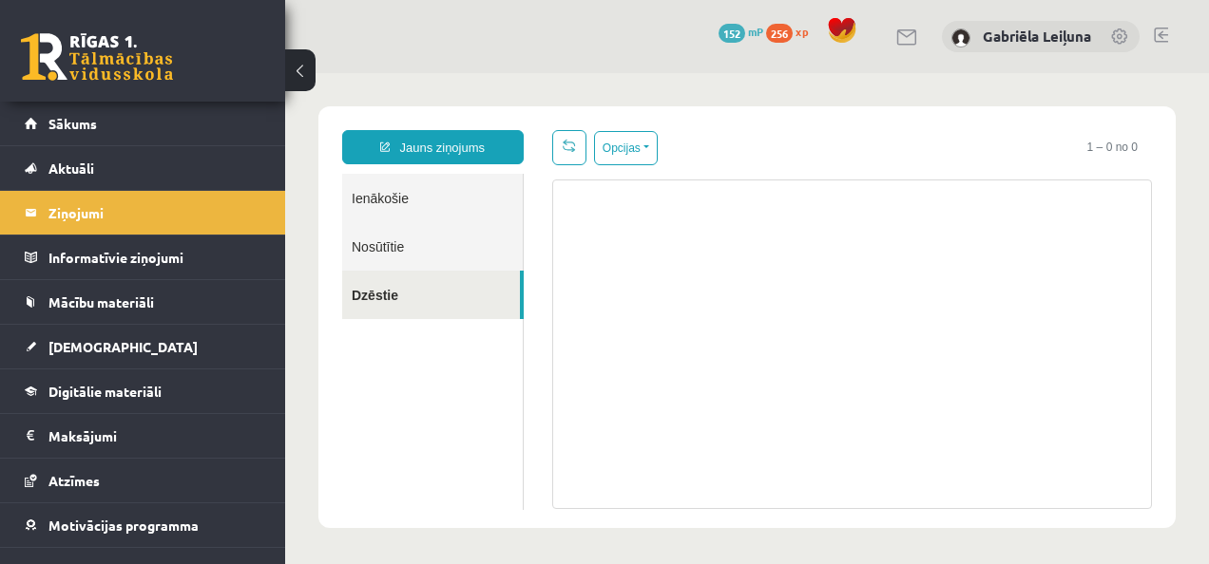
click at [394, 193] on link "Ienākošie" at bounding box center [432, 198] width 181 height 48
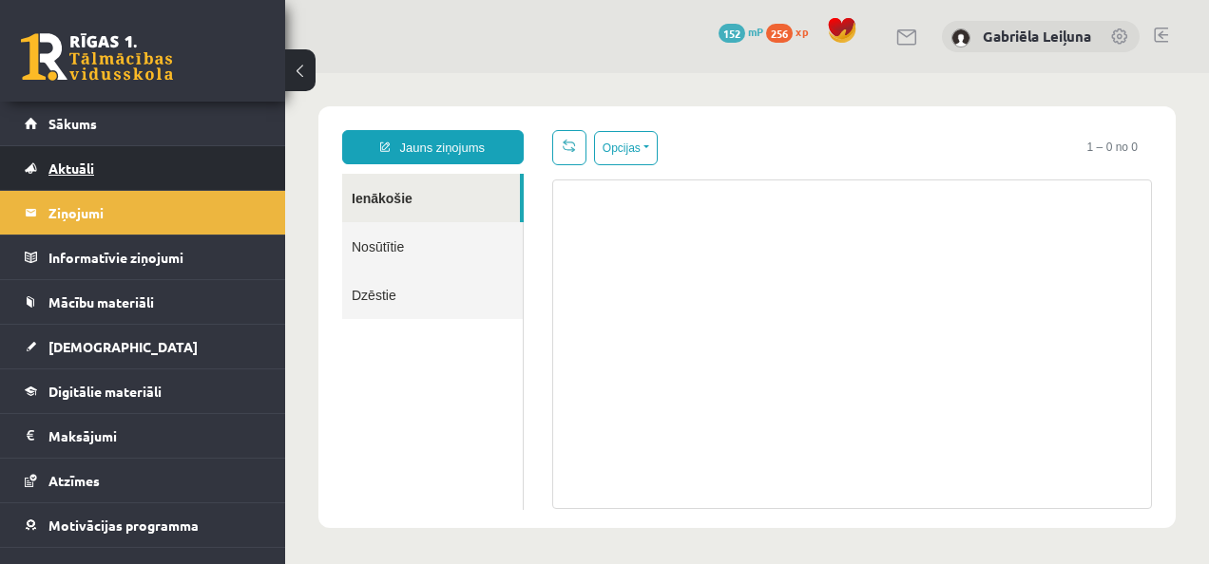
click at [125, 161] on link "Aktuāli" at bounding box center [143, 168] width 237 height 44
